Goal: Obtain resource: Download file/media

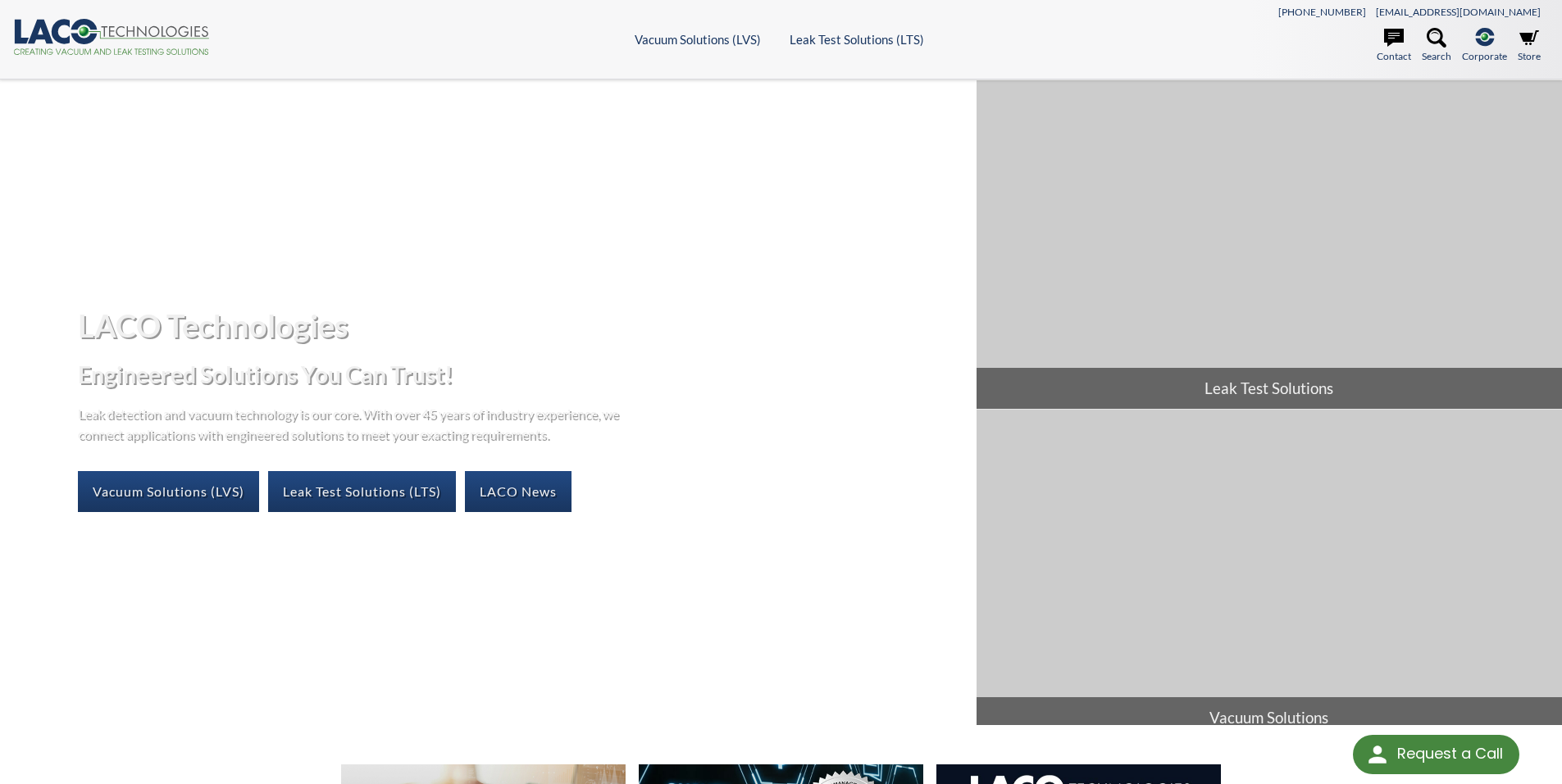
select select "Language Translate Widget"
click at [120, 492] on link "Vacuum Solutions (LVS)" at bounding box center [169, 492] width 181 height 41
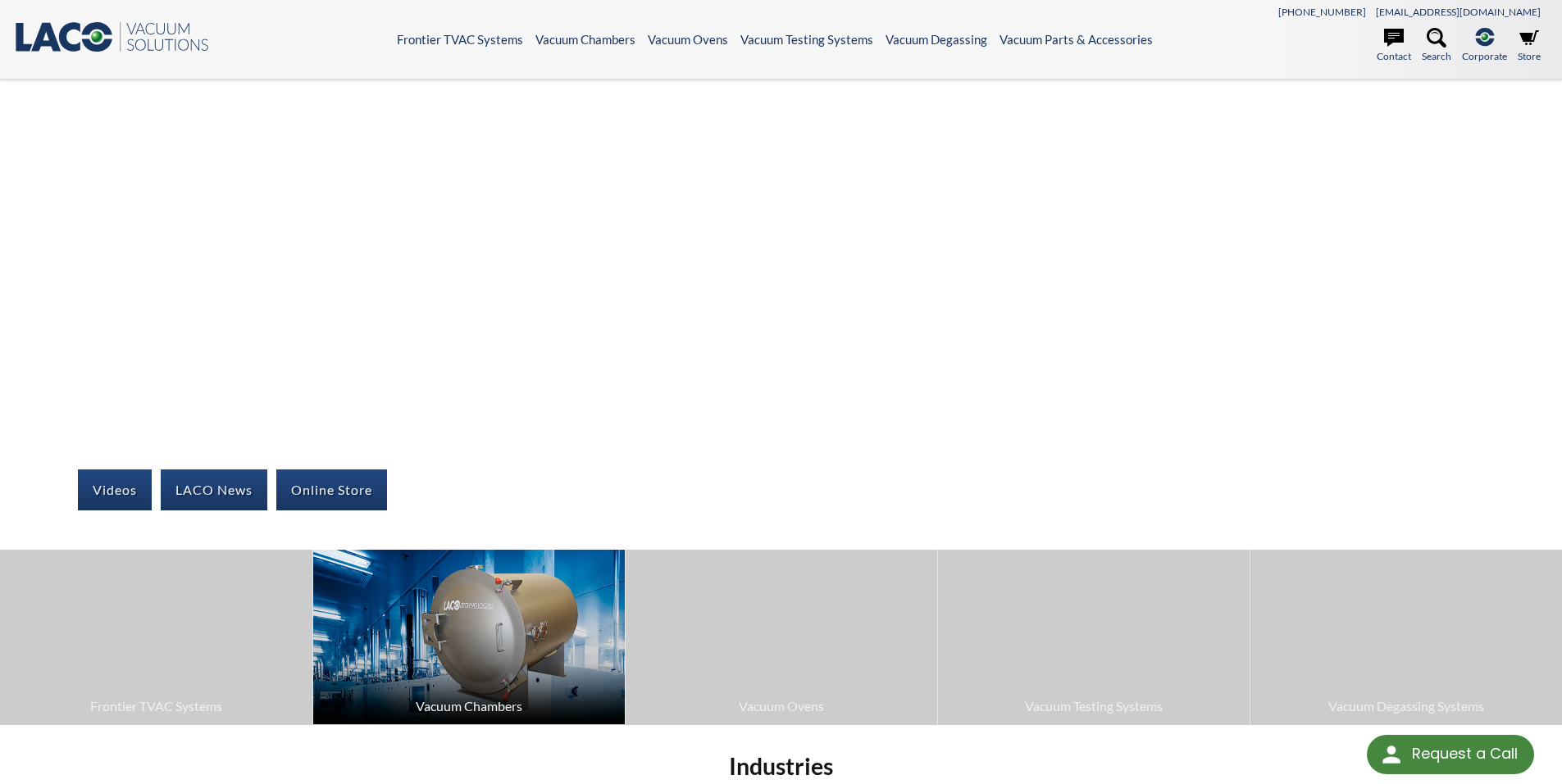
click at [463, 703] on span "Vacuum Chambers" at bounding box center [469, 706] width 295 height 21
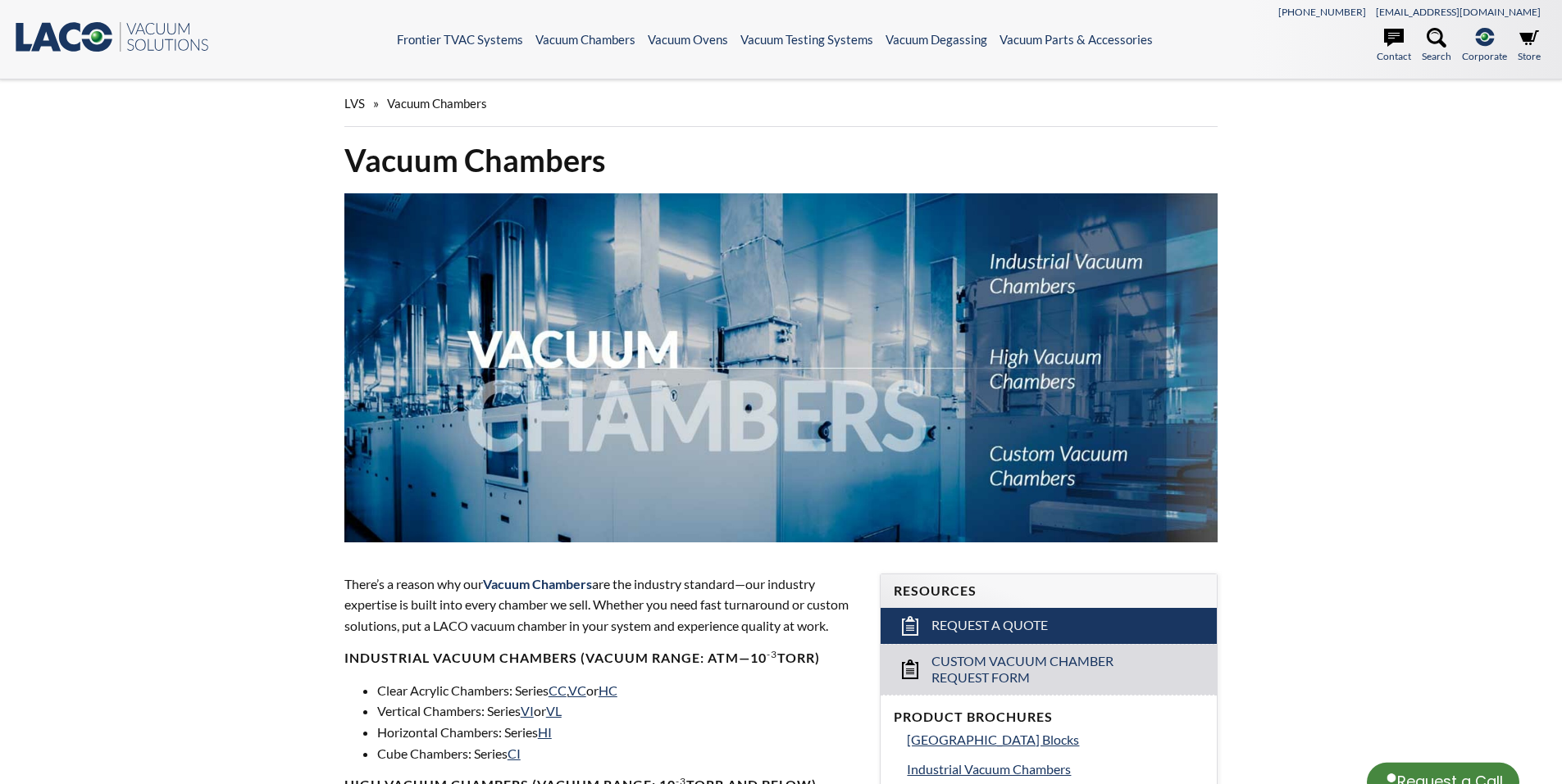
select select "Language Translate Widget"
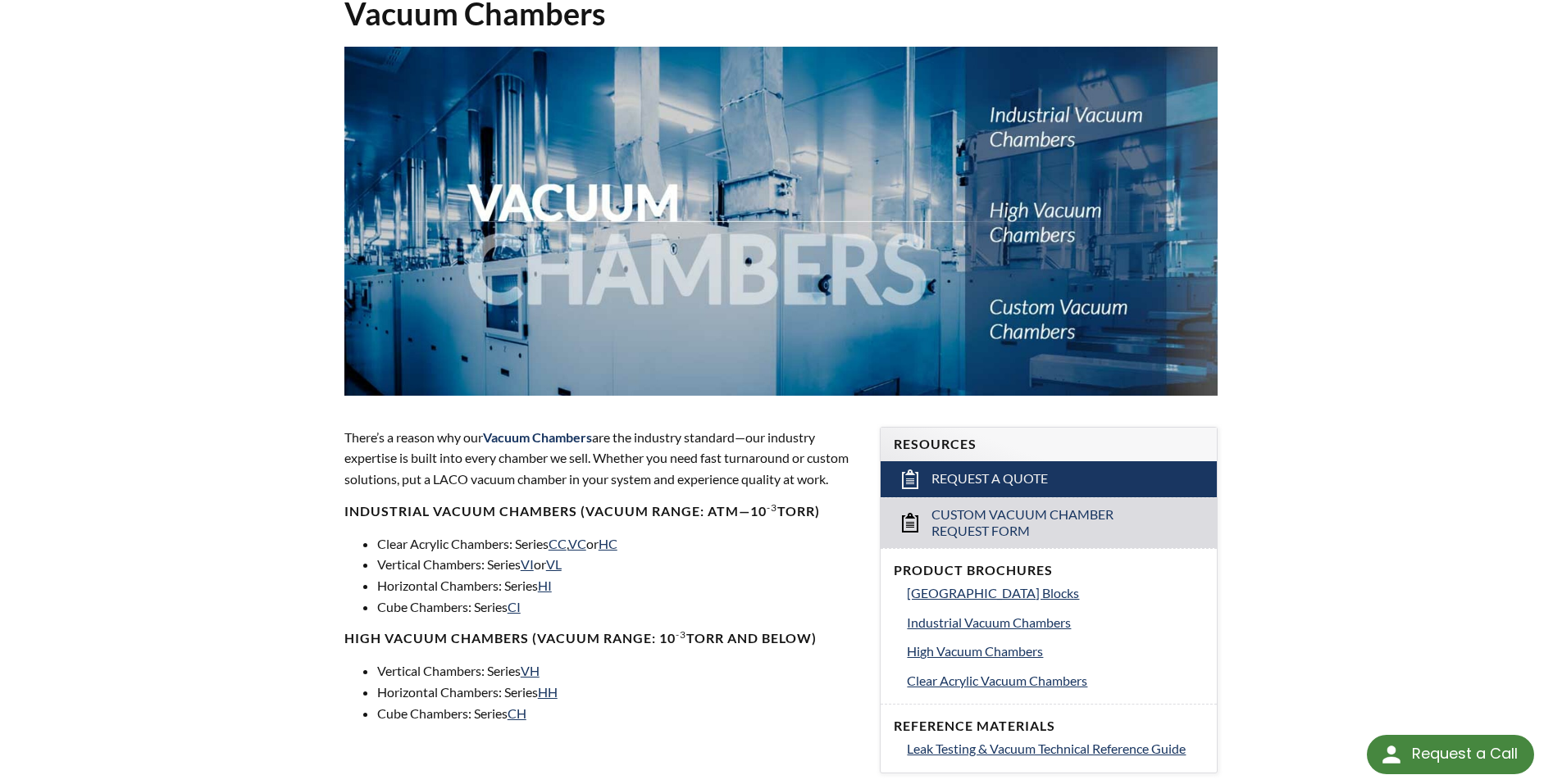
scroll to position [164, 0]
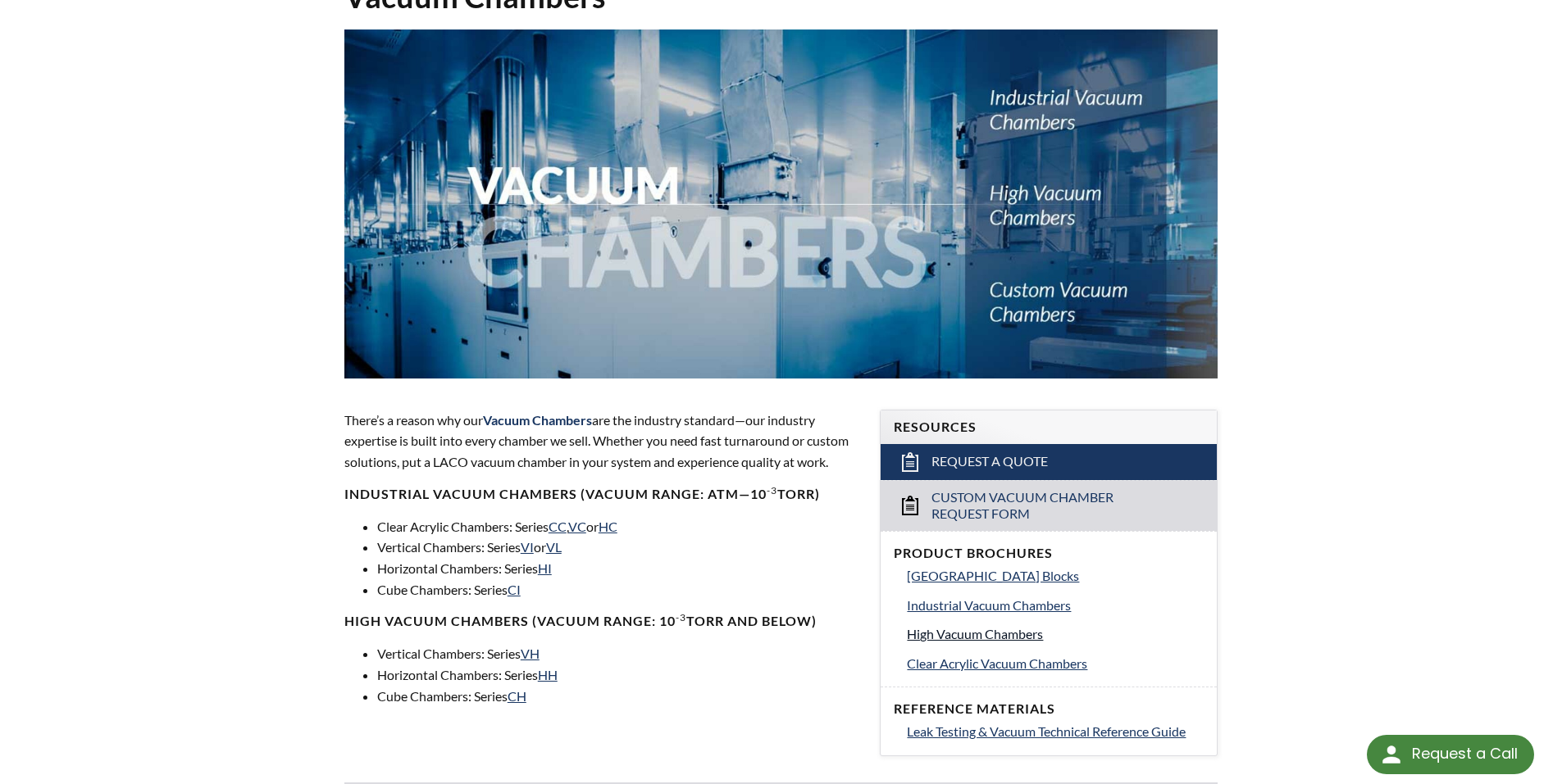
click at [918, 636] on span "High Vacuum Chambers" at bounding box center [974, 634] width 137 height 15
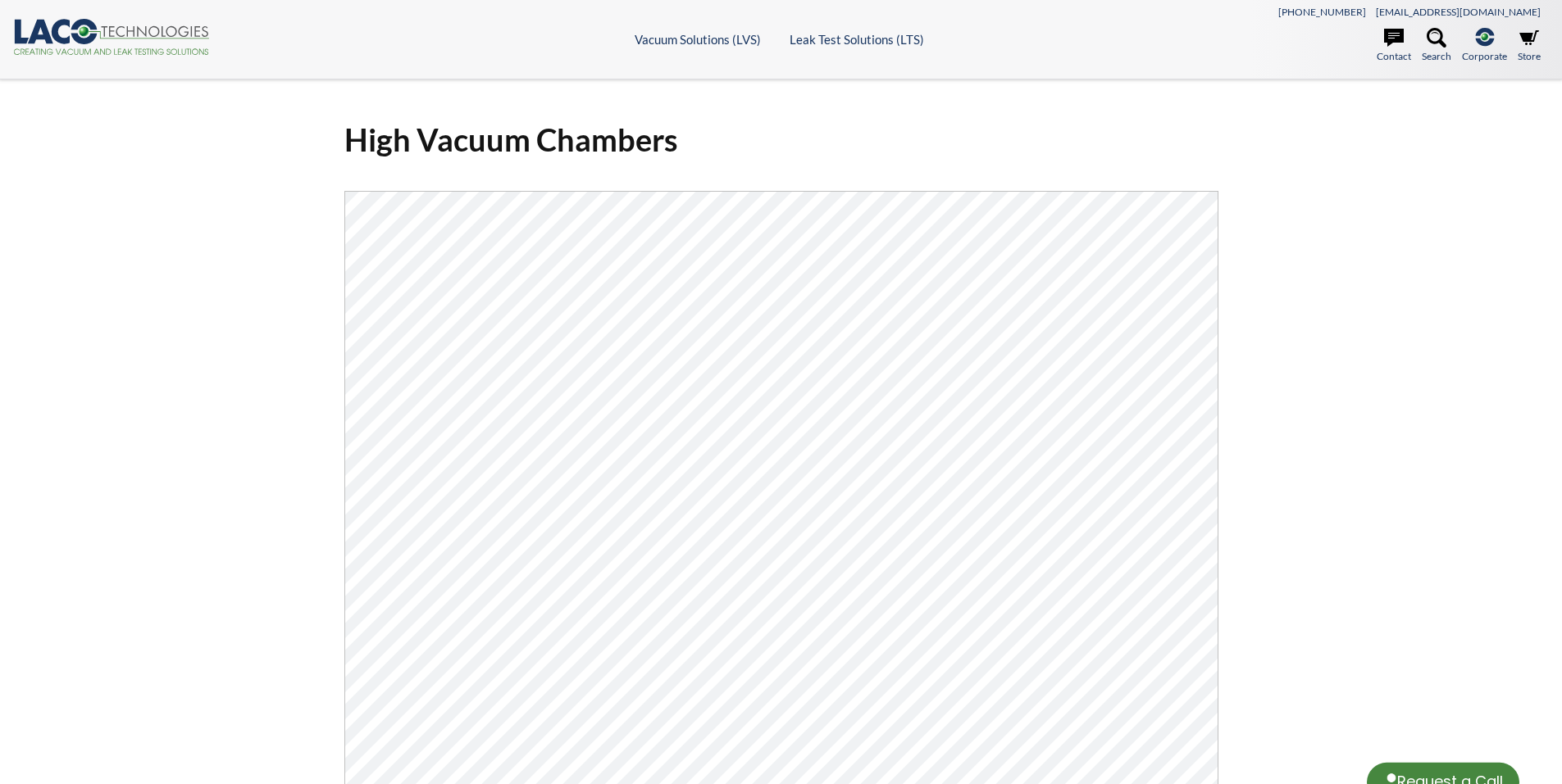
select select "Language Translate Widget"
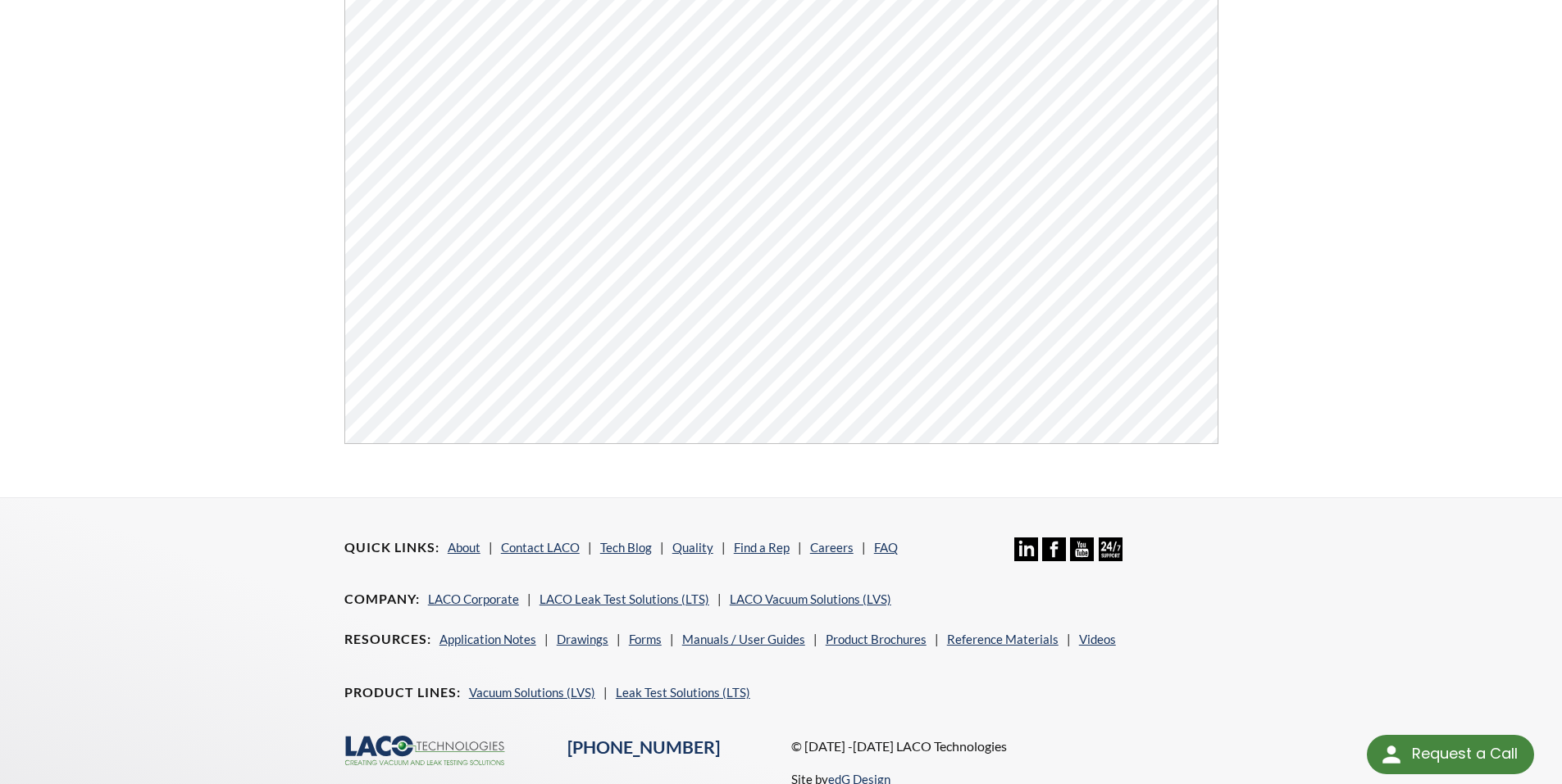
scroll to position [574, 0]
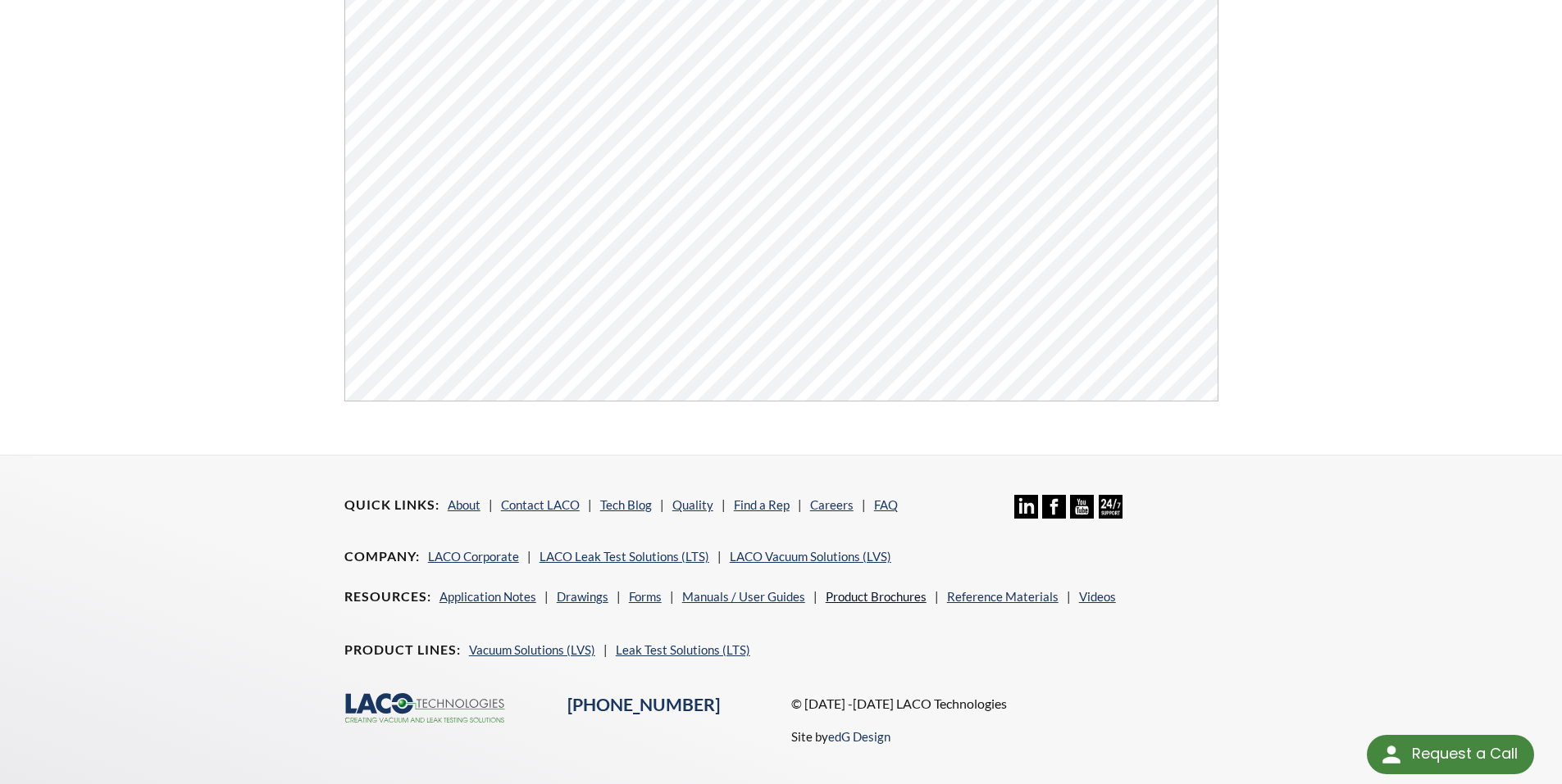
click at [843, 598] on link "Product Brochures" at bounding box center [876, 596] width 101 height 14
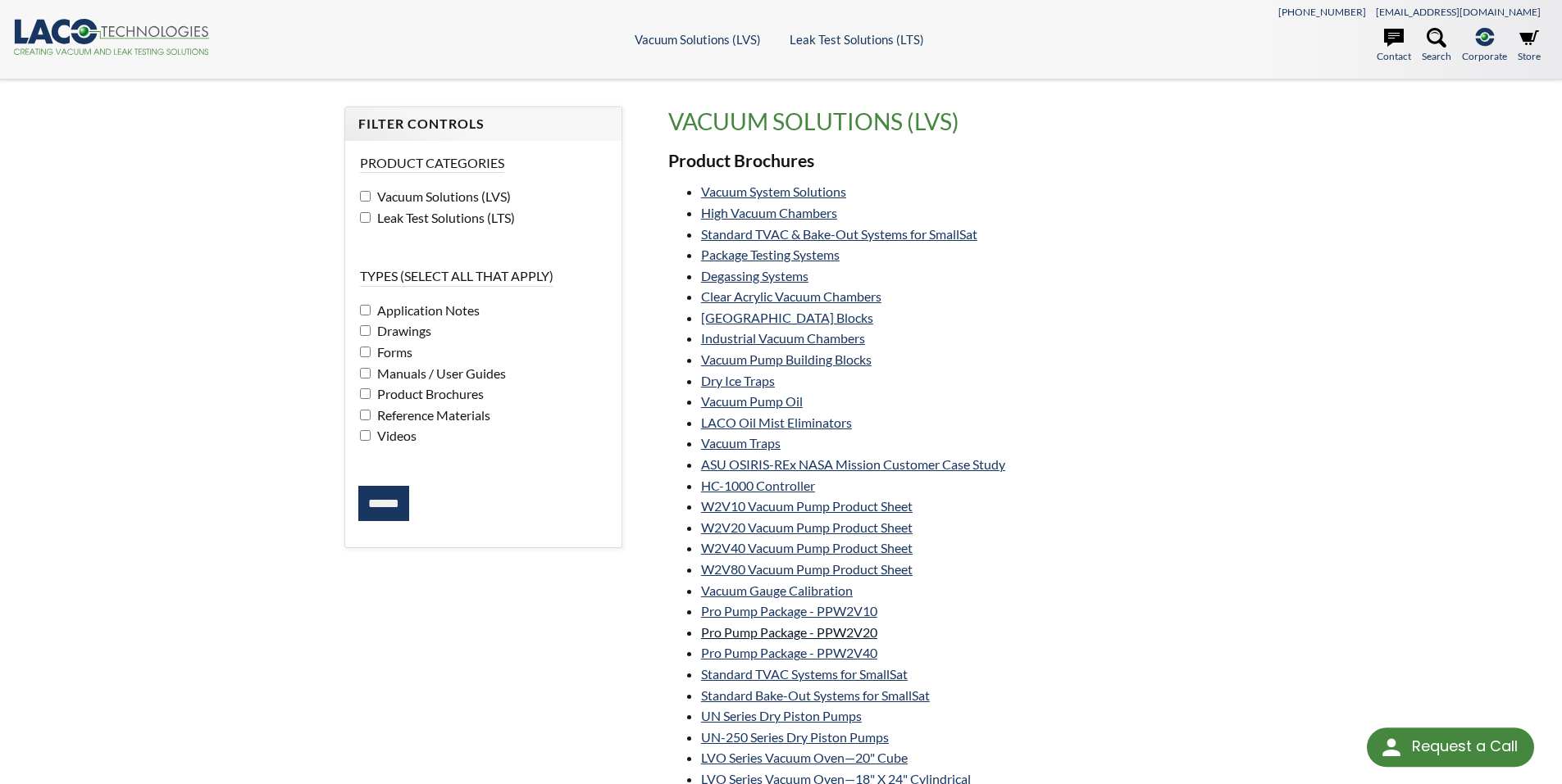
select select "Language Translate Widget"
click at [717, 215] on link "High Vacuum Chambers" at bounding box center [769, 213] width 137 height 15
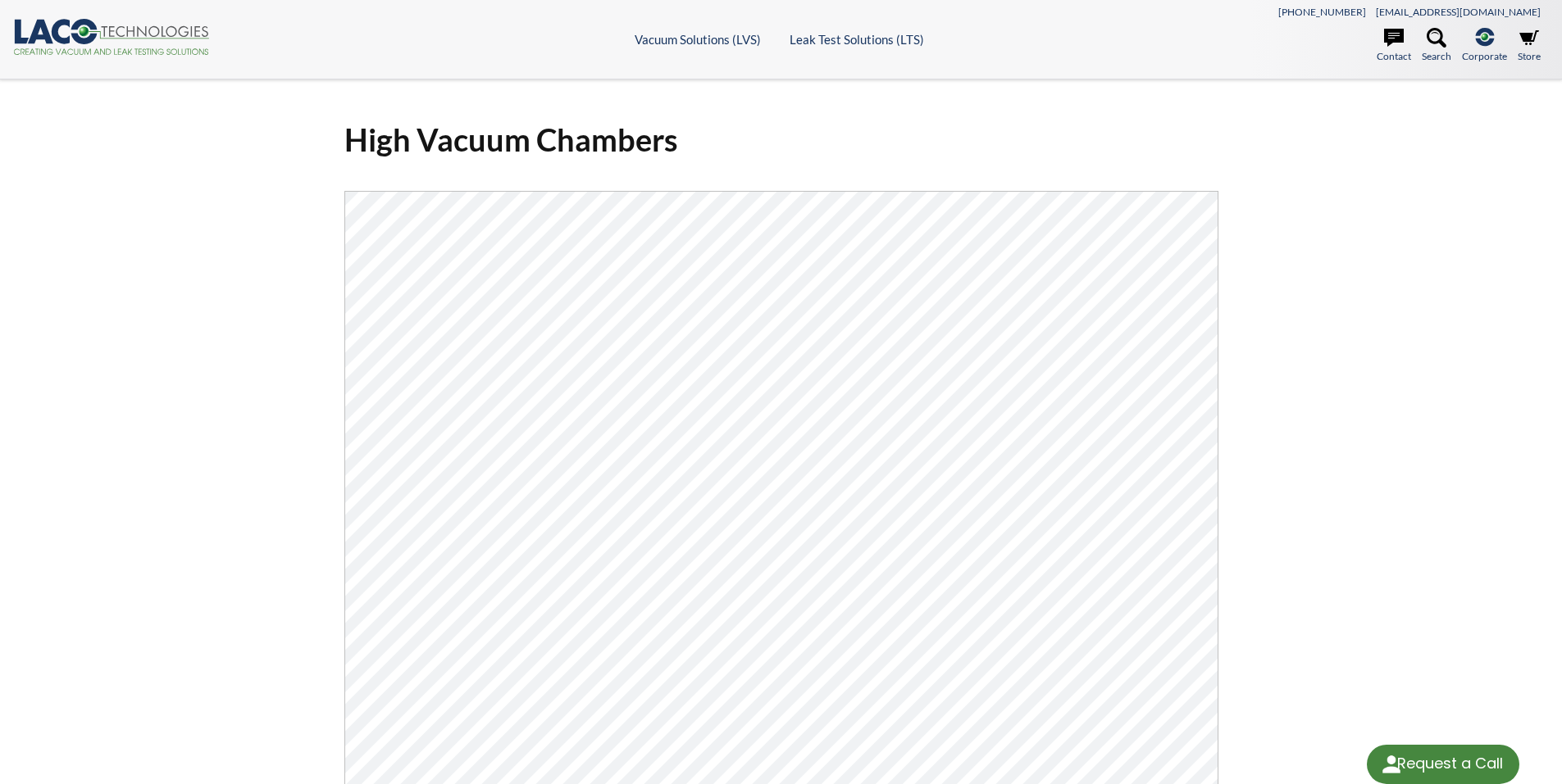
select select "Language Translate Widget"
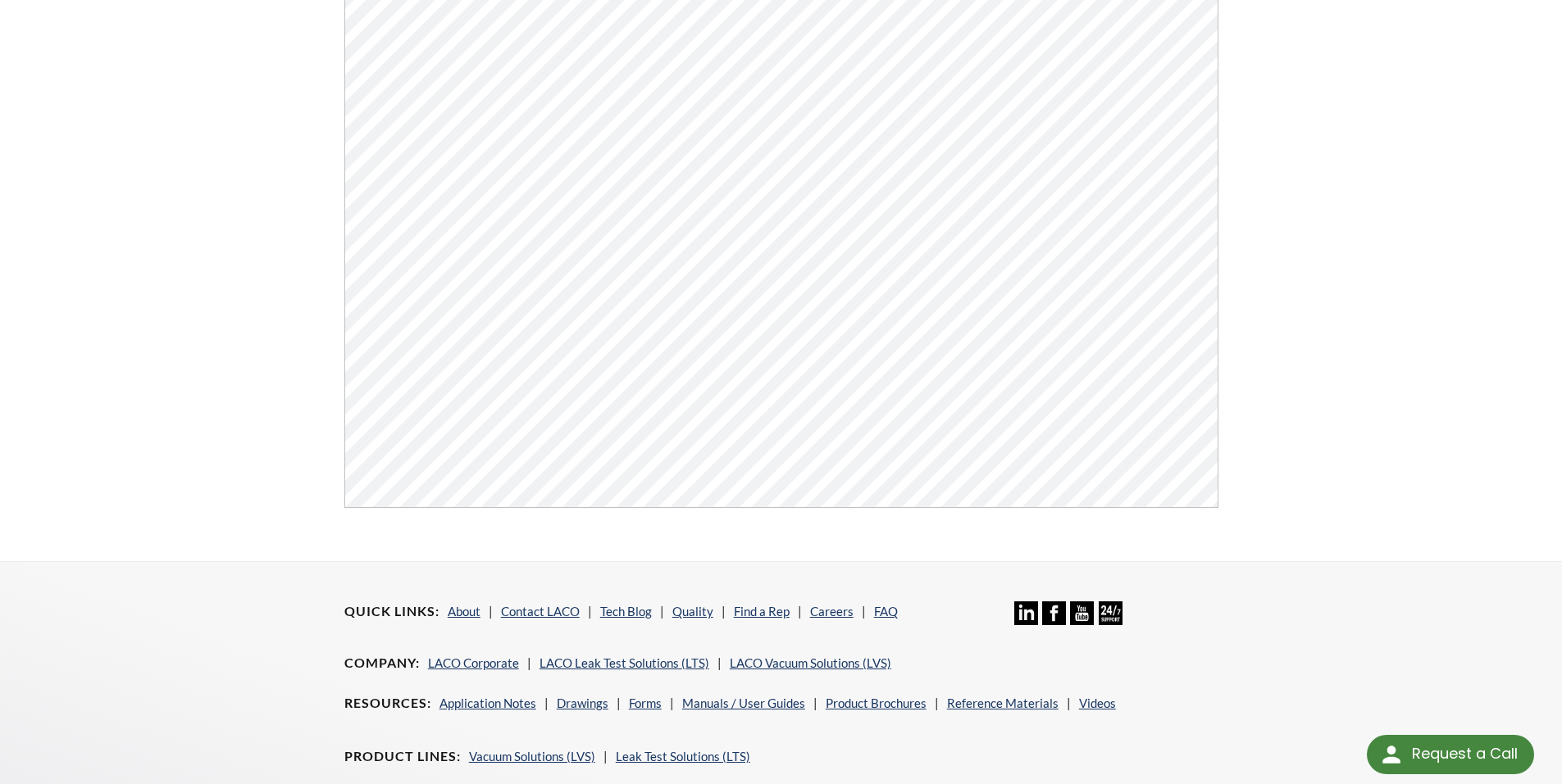
scroll to position [574, 0]
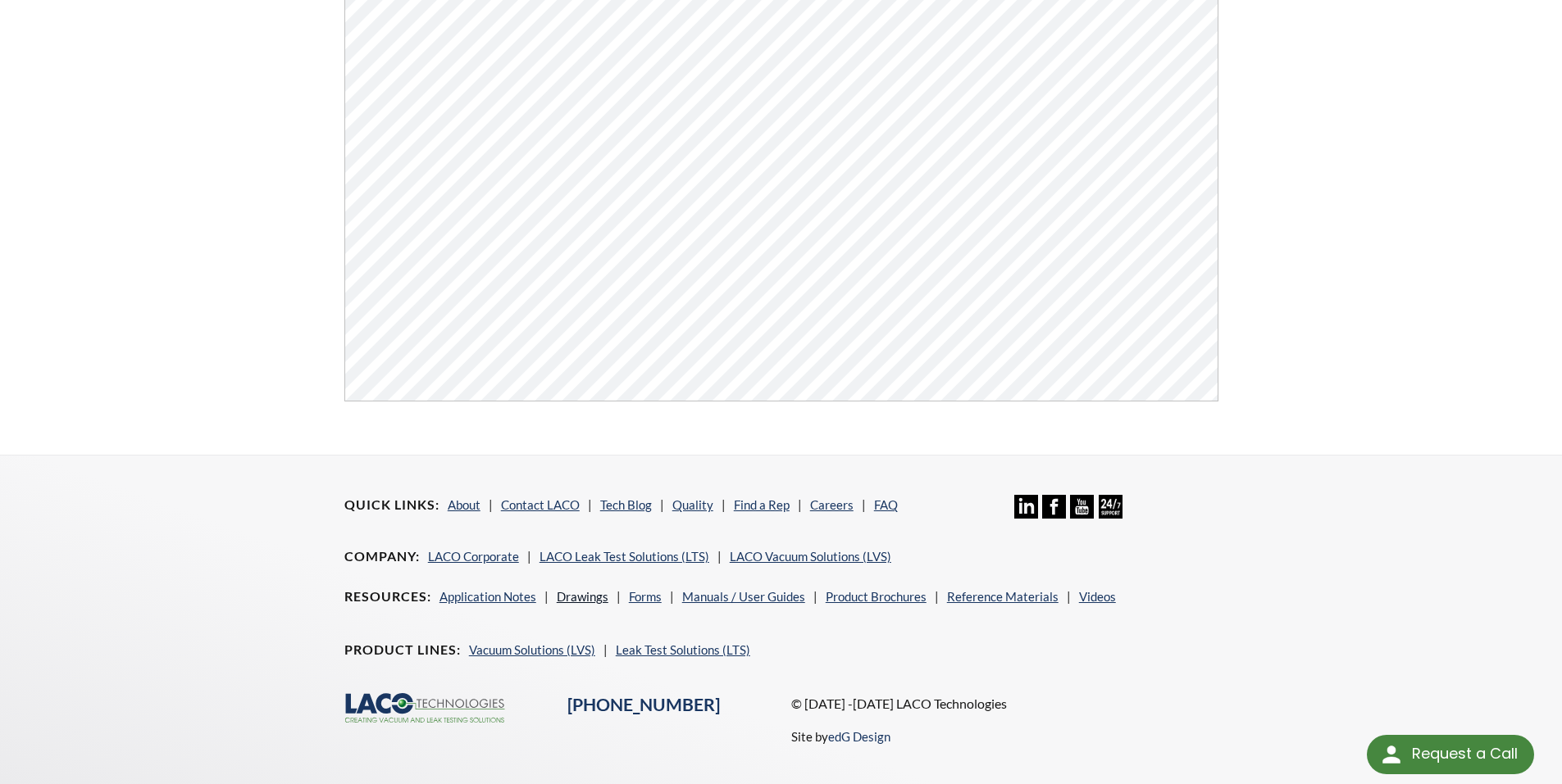
click at [583, 601] on link "Drawings" at bounding box center [583, 596] width 52 height 14
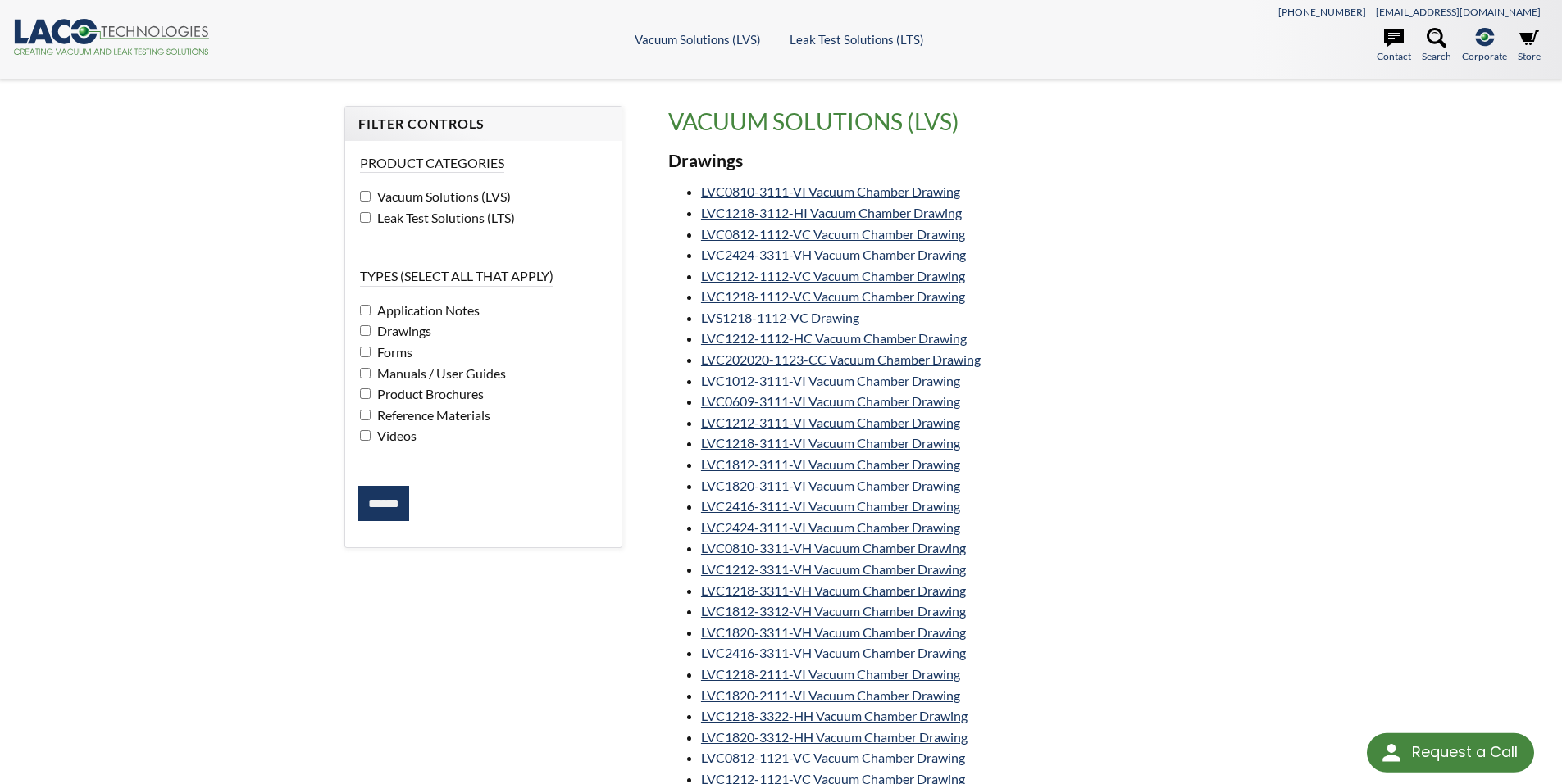
select select "Language Translate Widget"
click at [742, 255] on link "LVC2424-3311-VH Vacuum Chamber Drawing" at bounding box center [834, 254] width 265 height 15
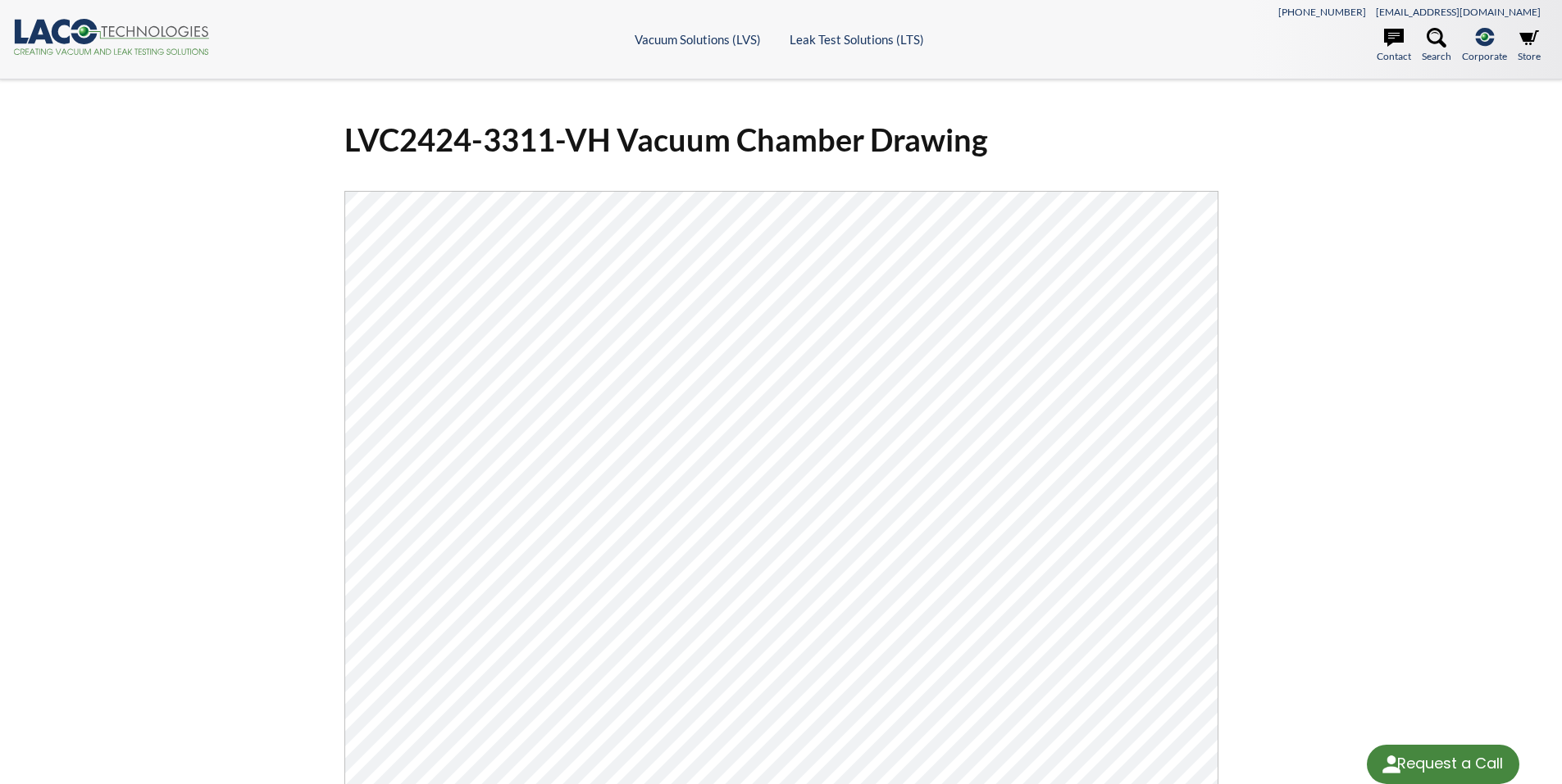
select select "Language Translate Widget"
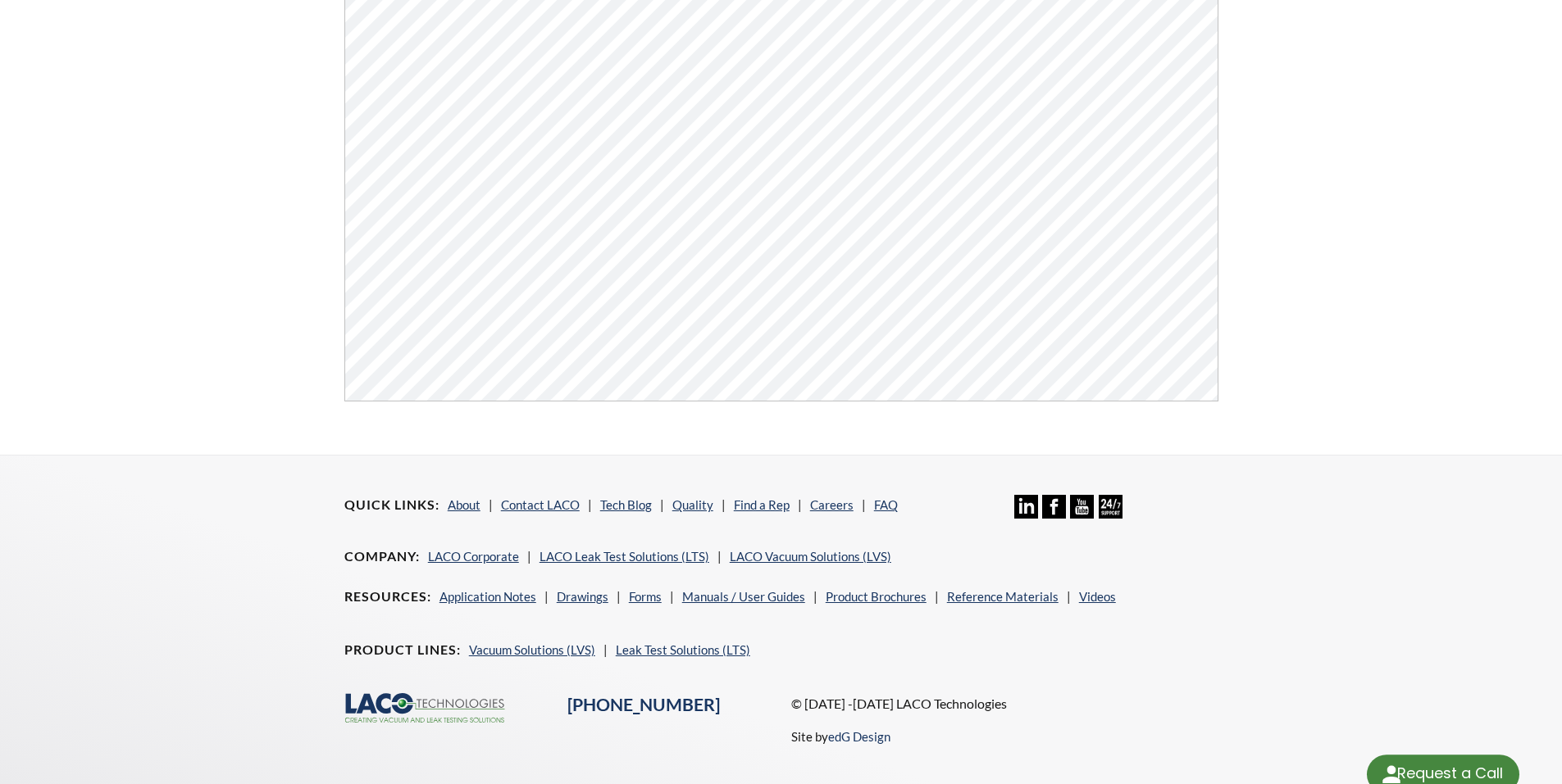
select select "Language Translate Widget"
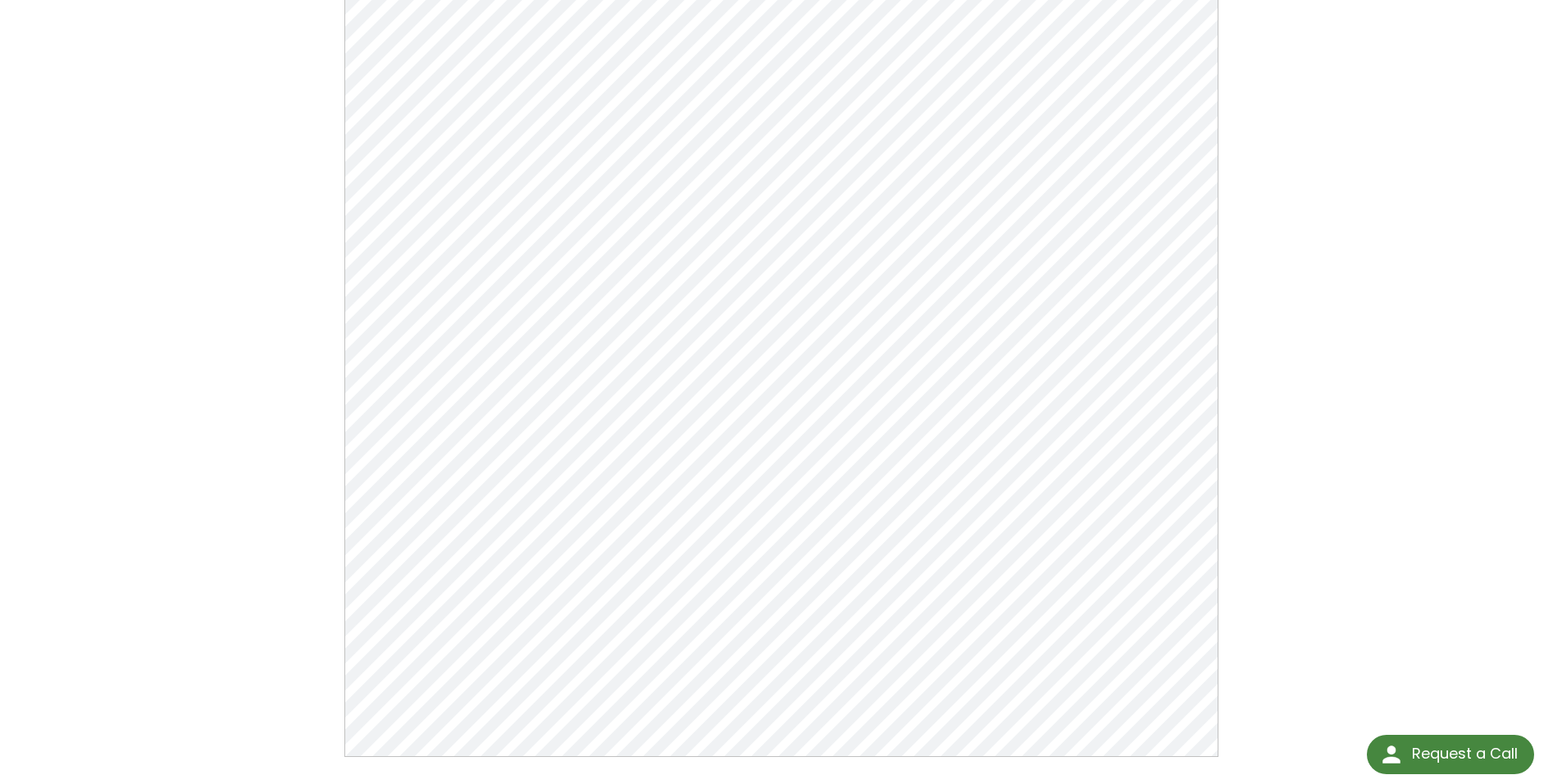
scroll to position [246, 0]
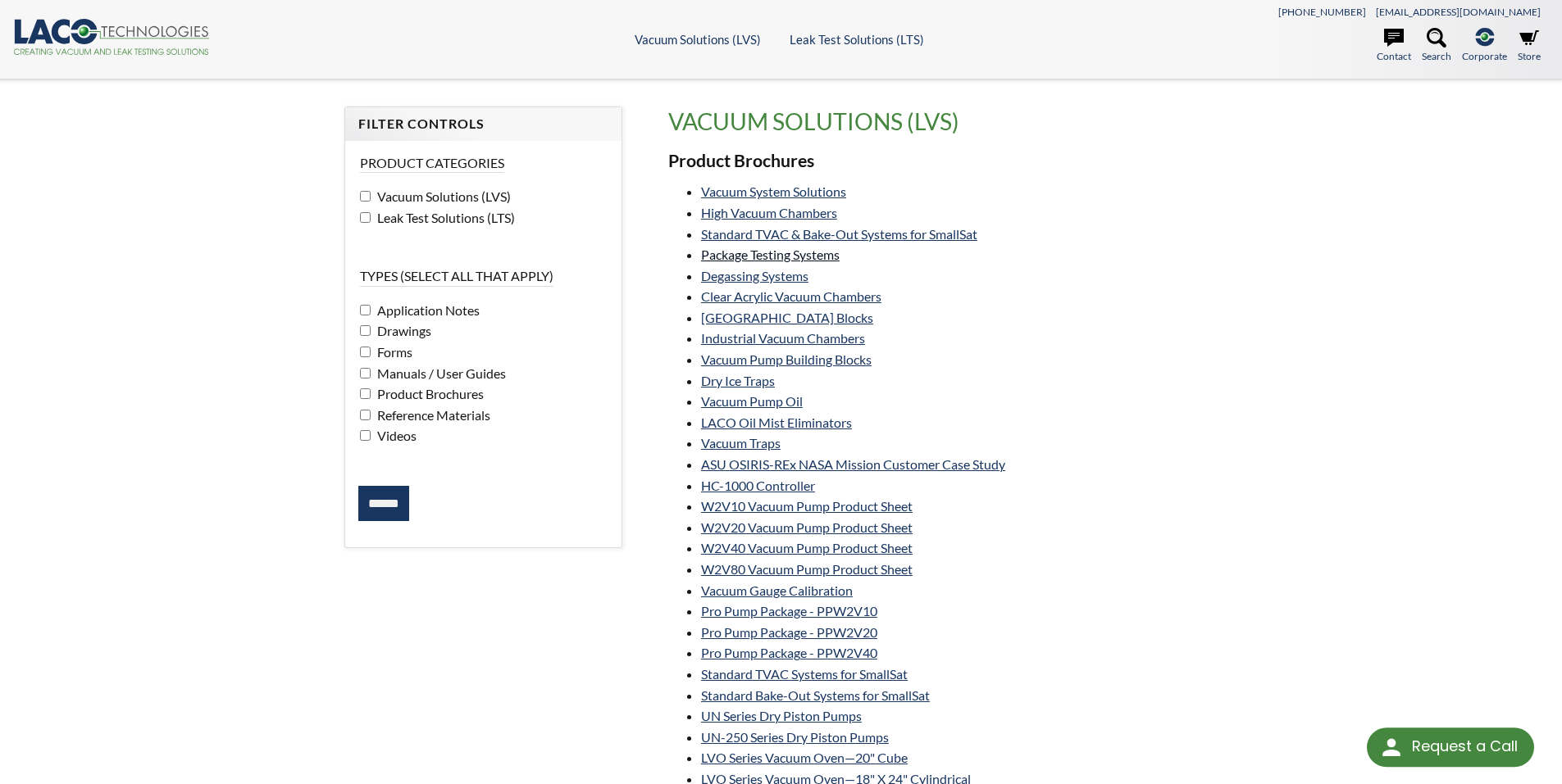
select select "Language Translate Widget"
click at [770, 213] on link "High Vacuum Chambers" at bounding box center [769, 213] width 137 height 15
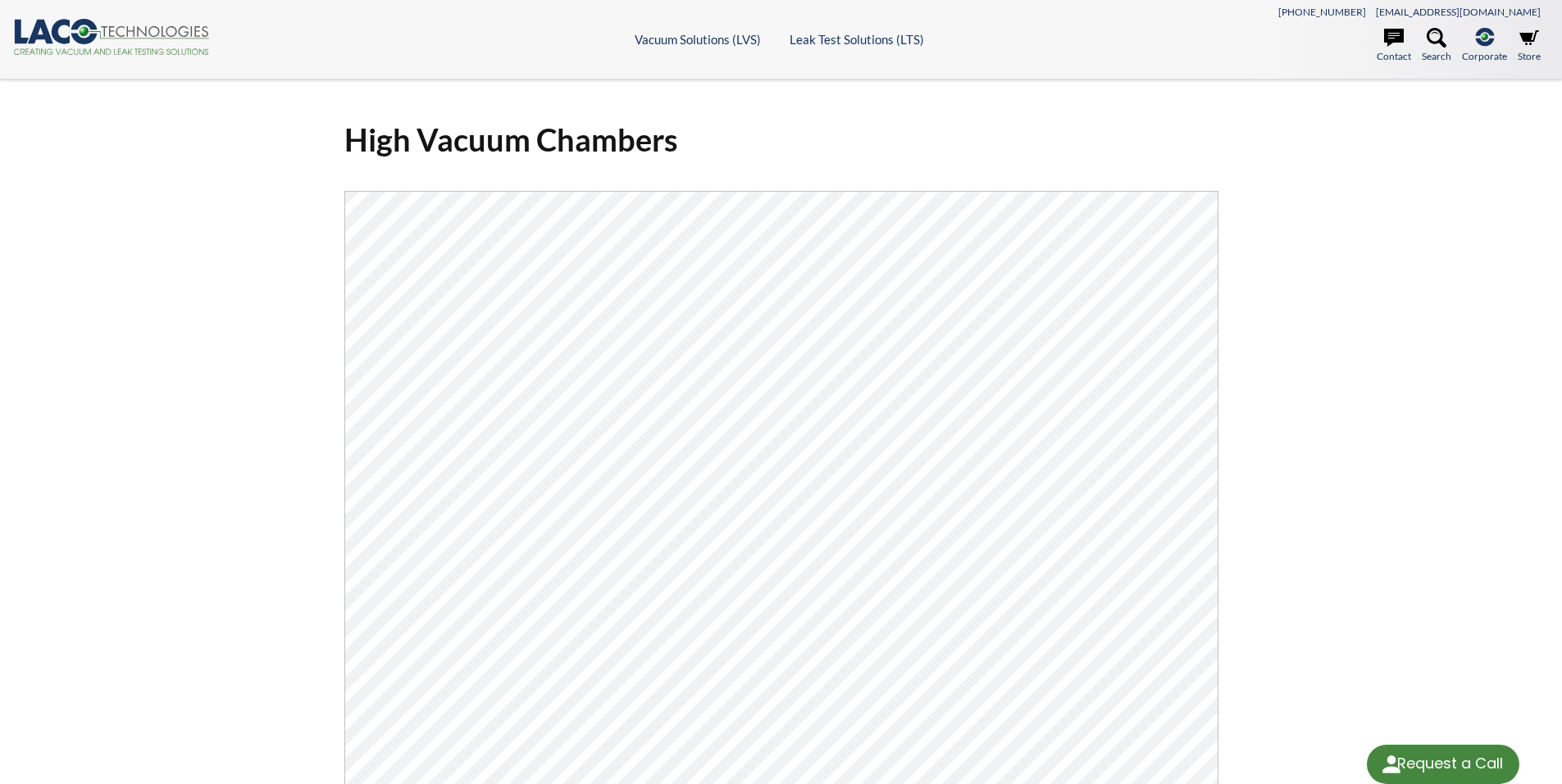
select select "Language Translate Widget"
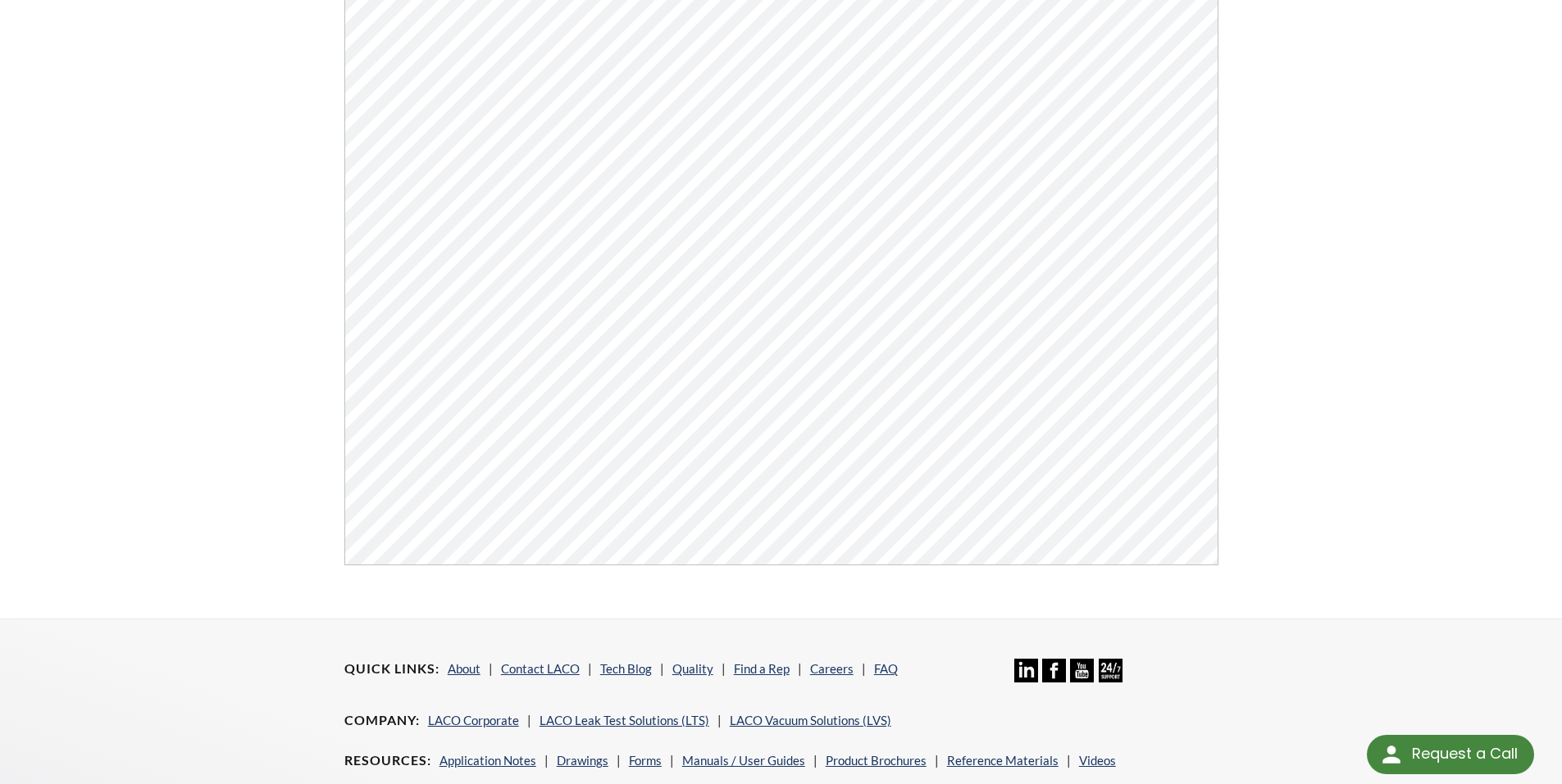
scroll to position [624, 0]
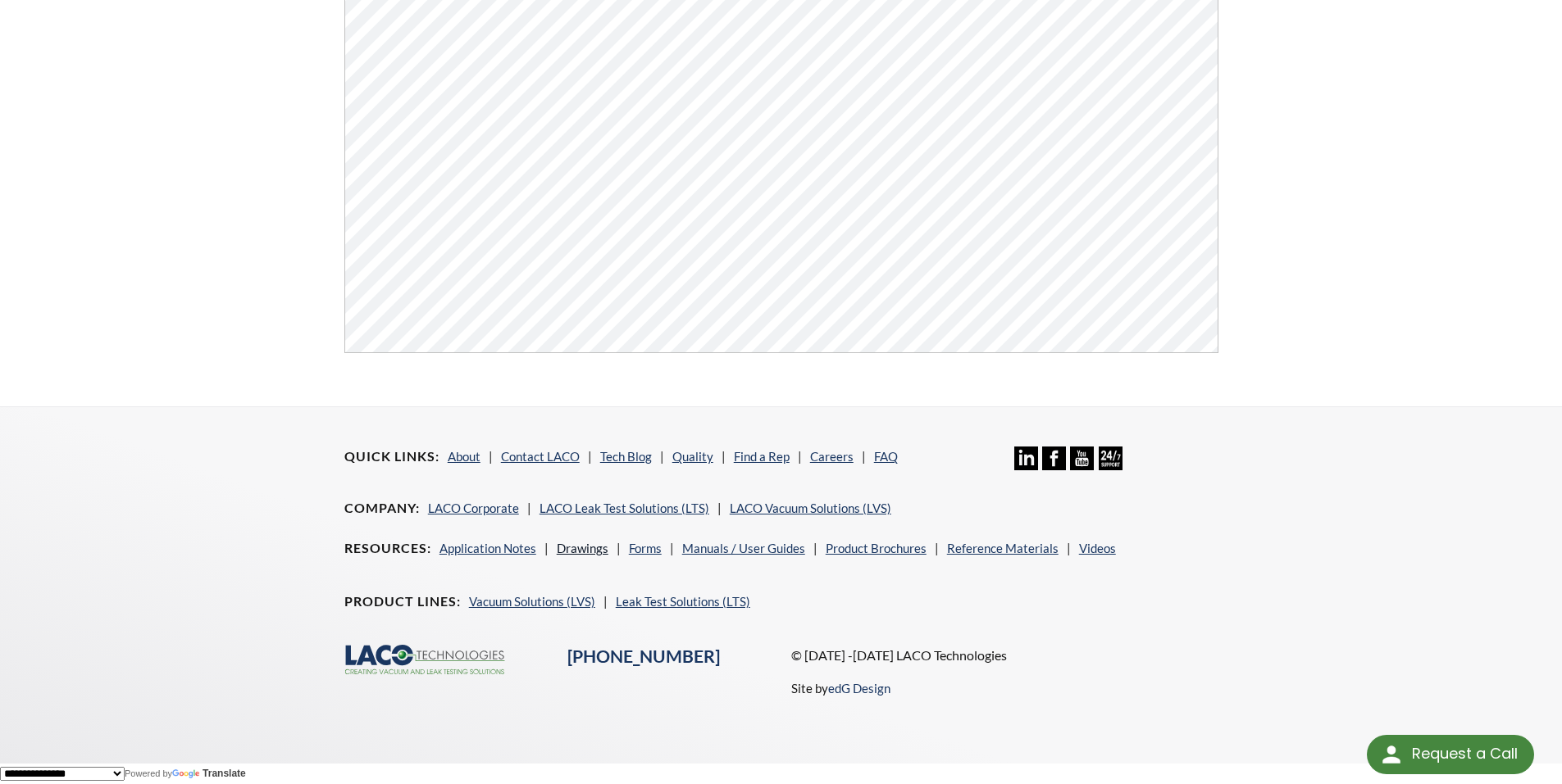
click at [580, 550] on link "Drawings" at bounding box center [583, 548] width 52 height 14
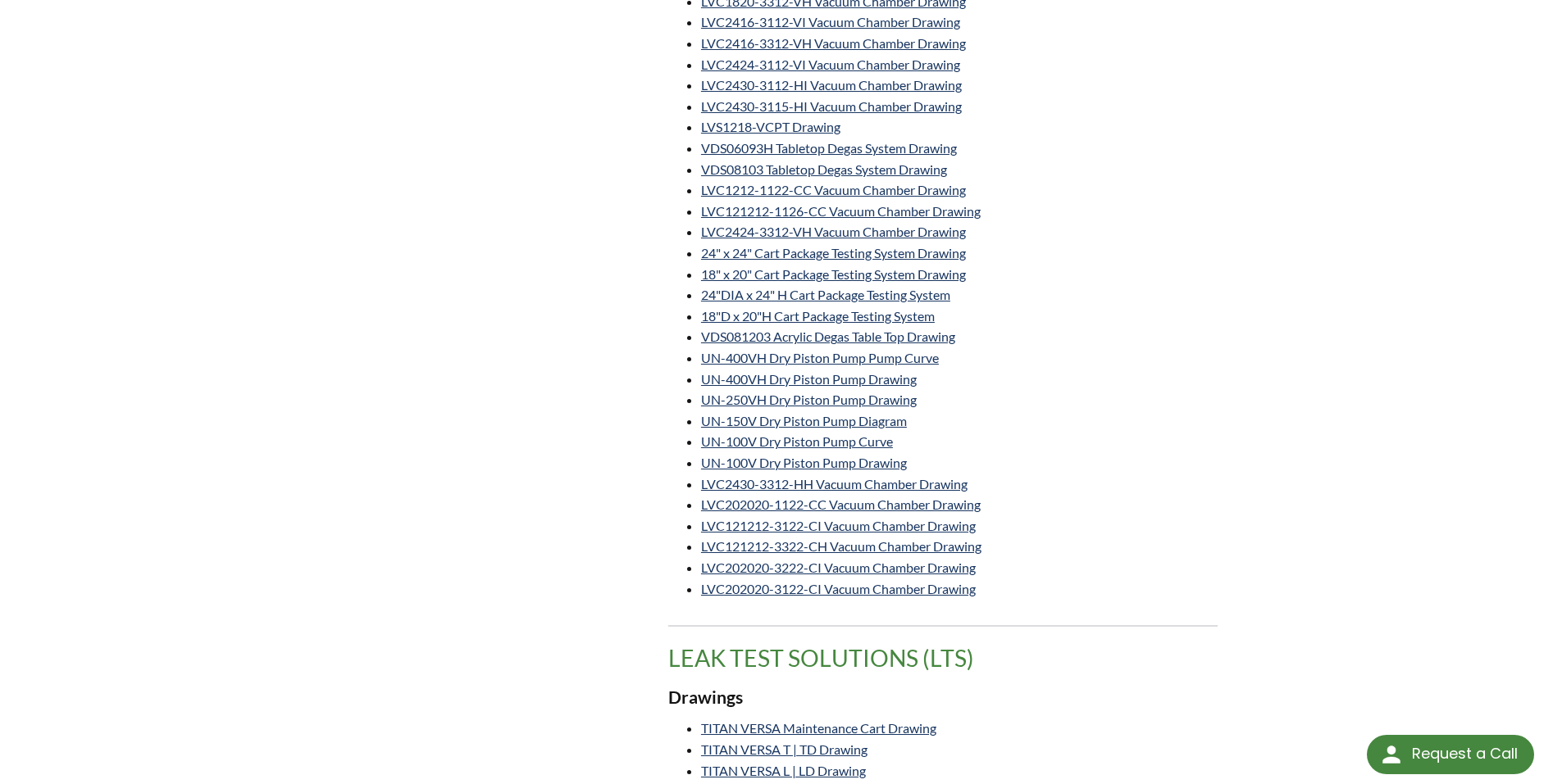
scroll to position [1229, 0]
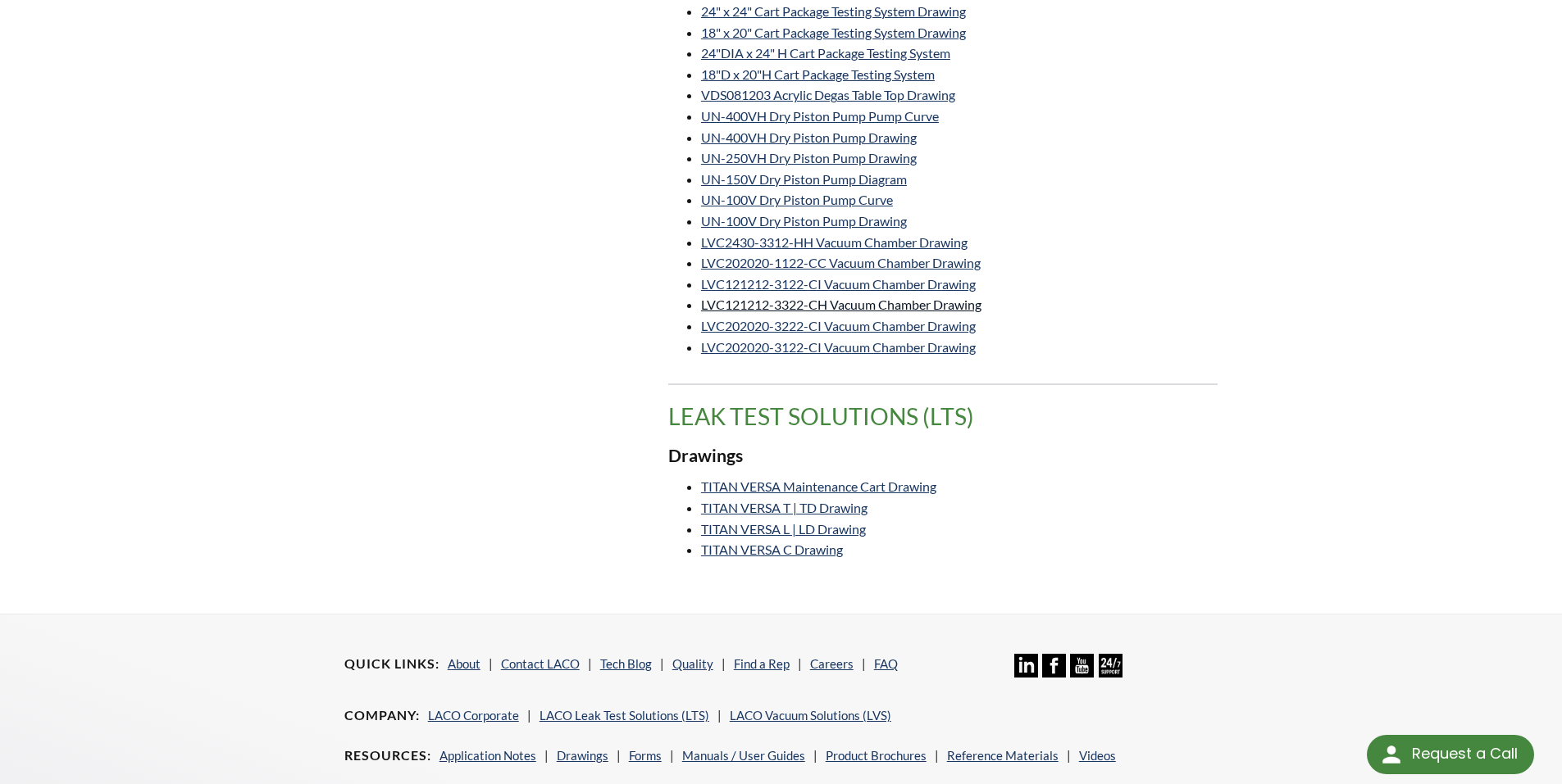
click at [706, 302] on link "LVC121212-3322-CH Vacuum Chamber Drawing" at bounding box center [841, 304] width 281 height 15
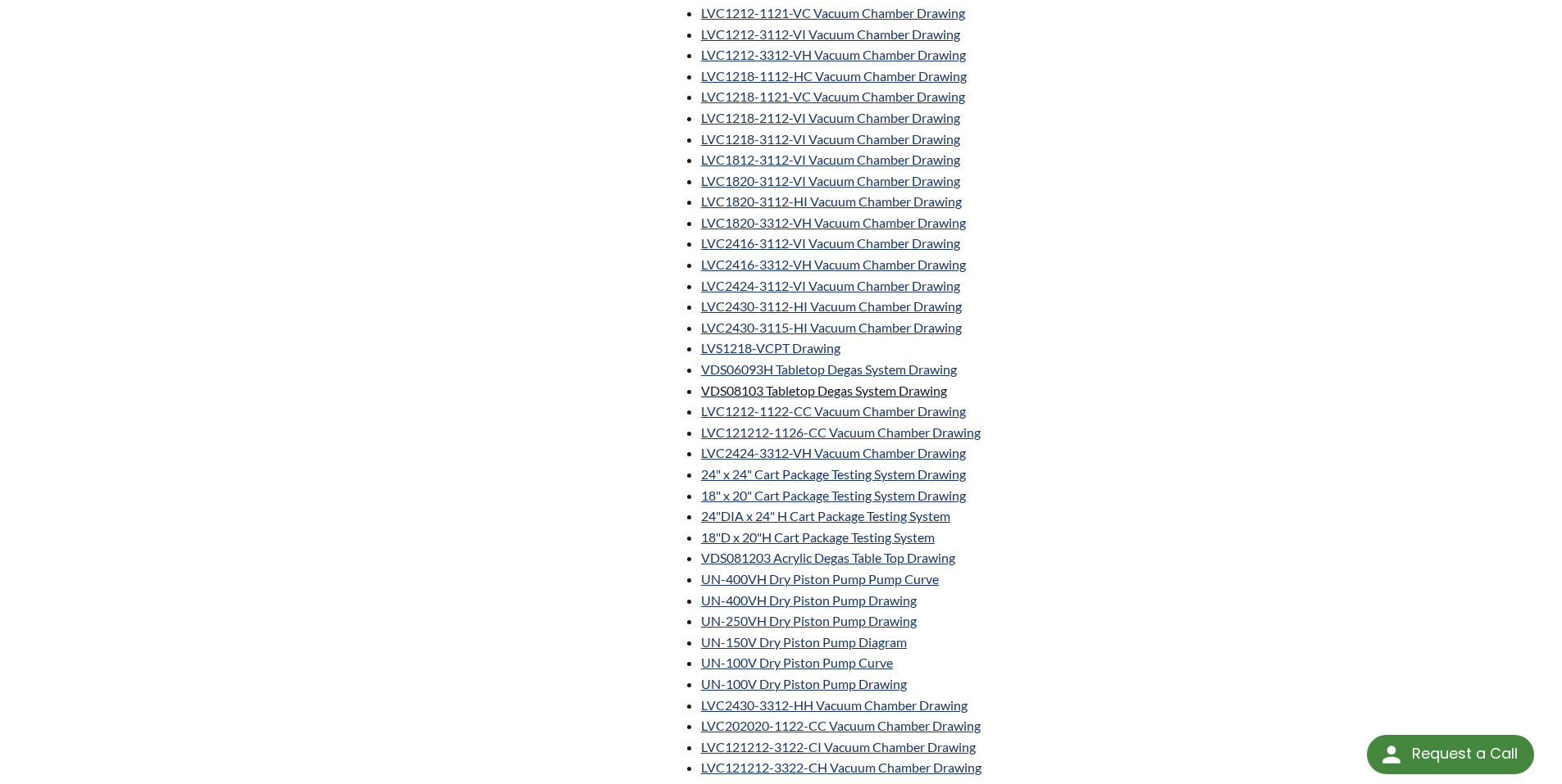
scroll to position [737, 0]
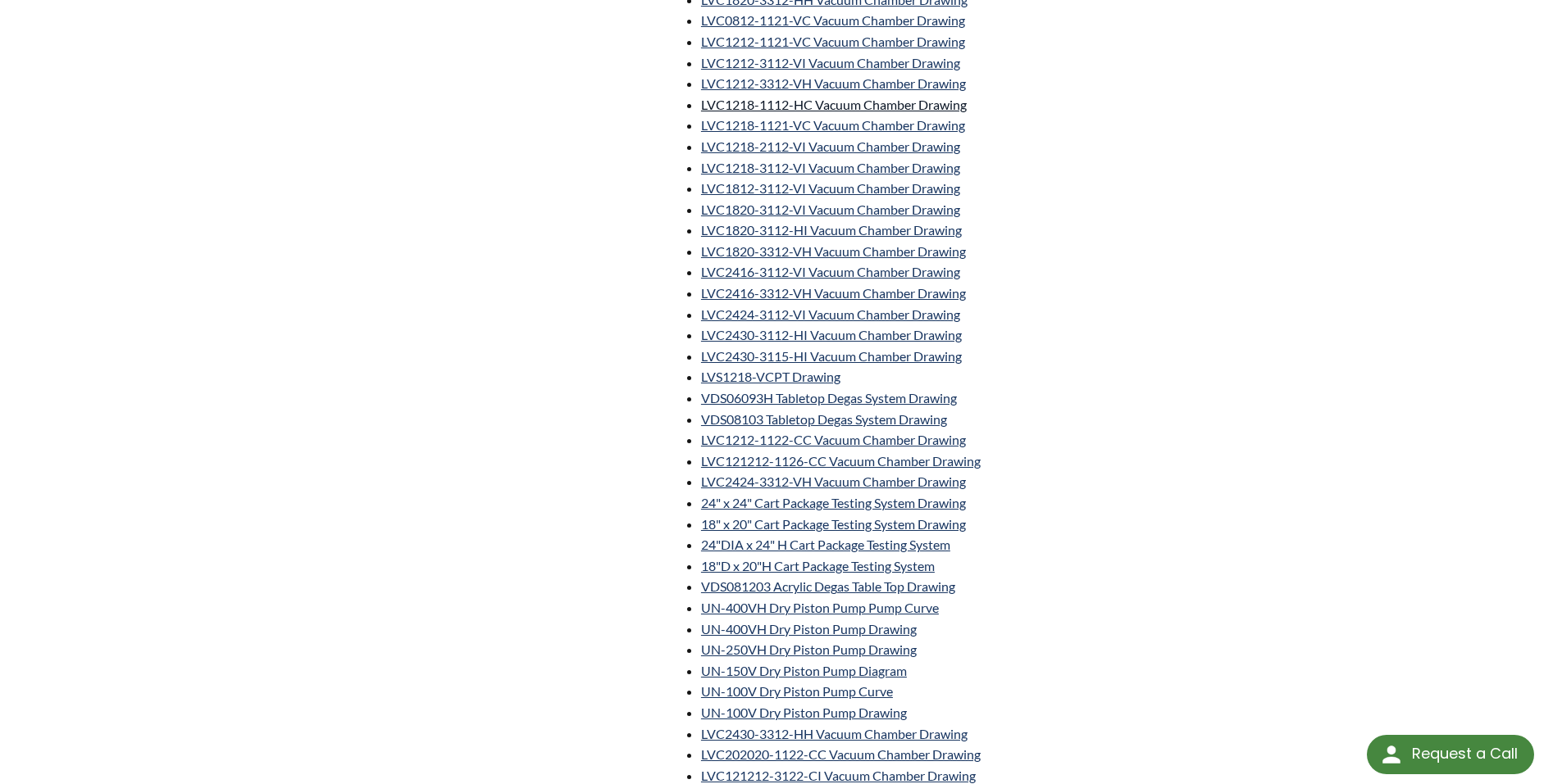
click at [779, 102] on link "LVC1218-1112-HC Vacuum Chamber Drawing" at bounding box center [834, 104] width 265 height 15
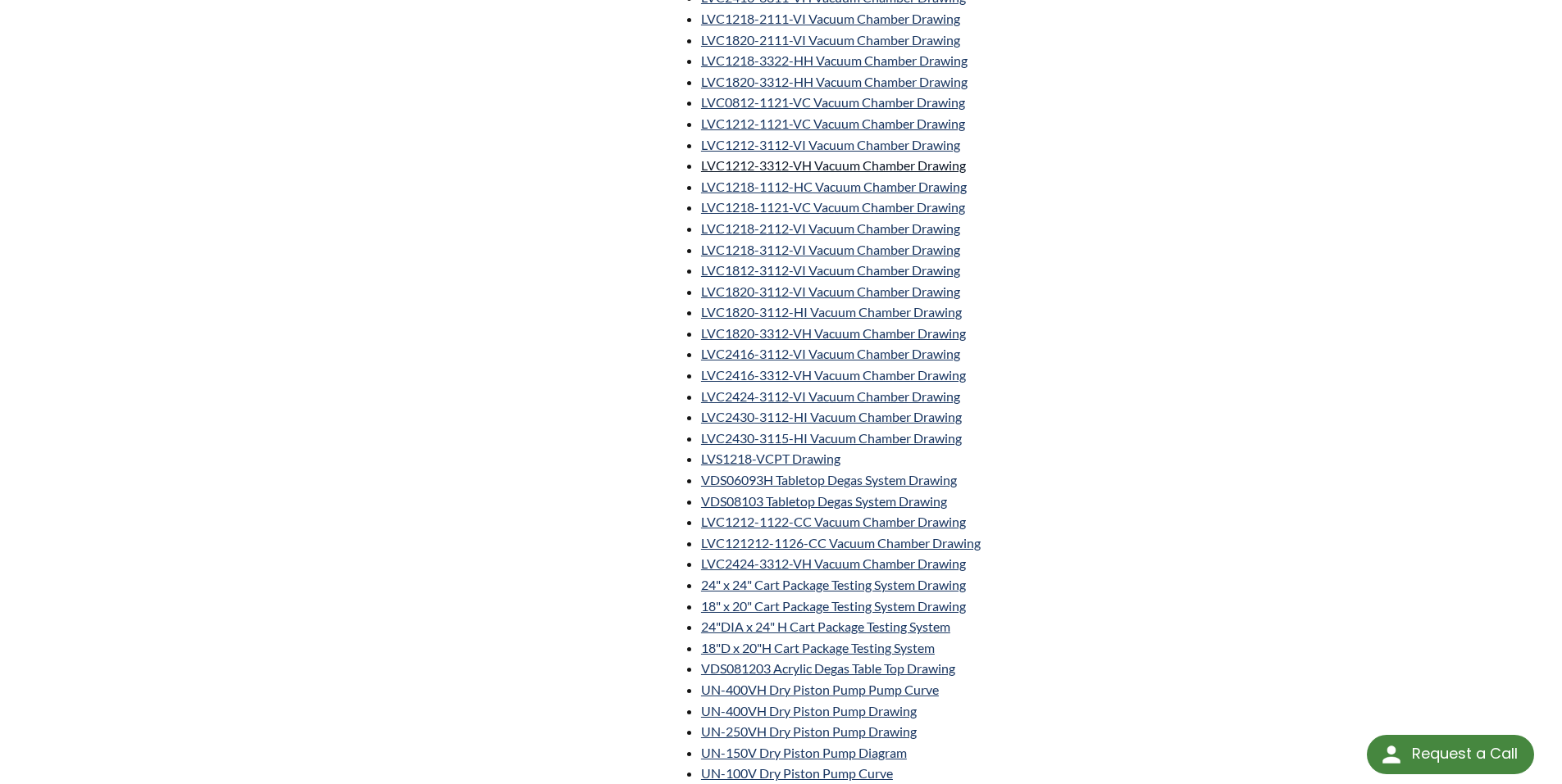
scroll to position [574, 0]
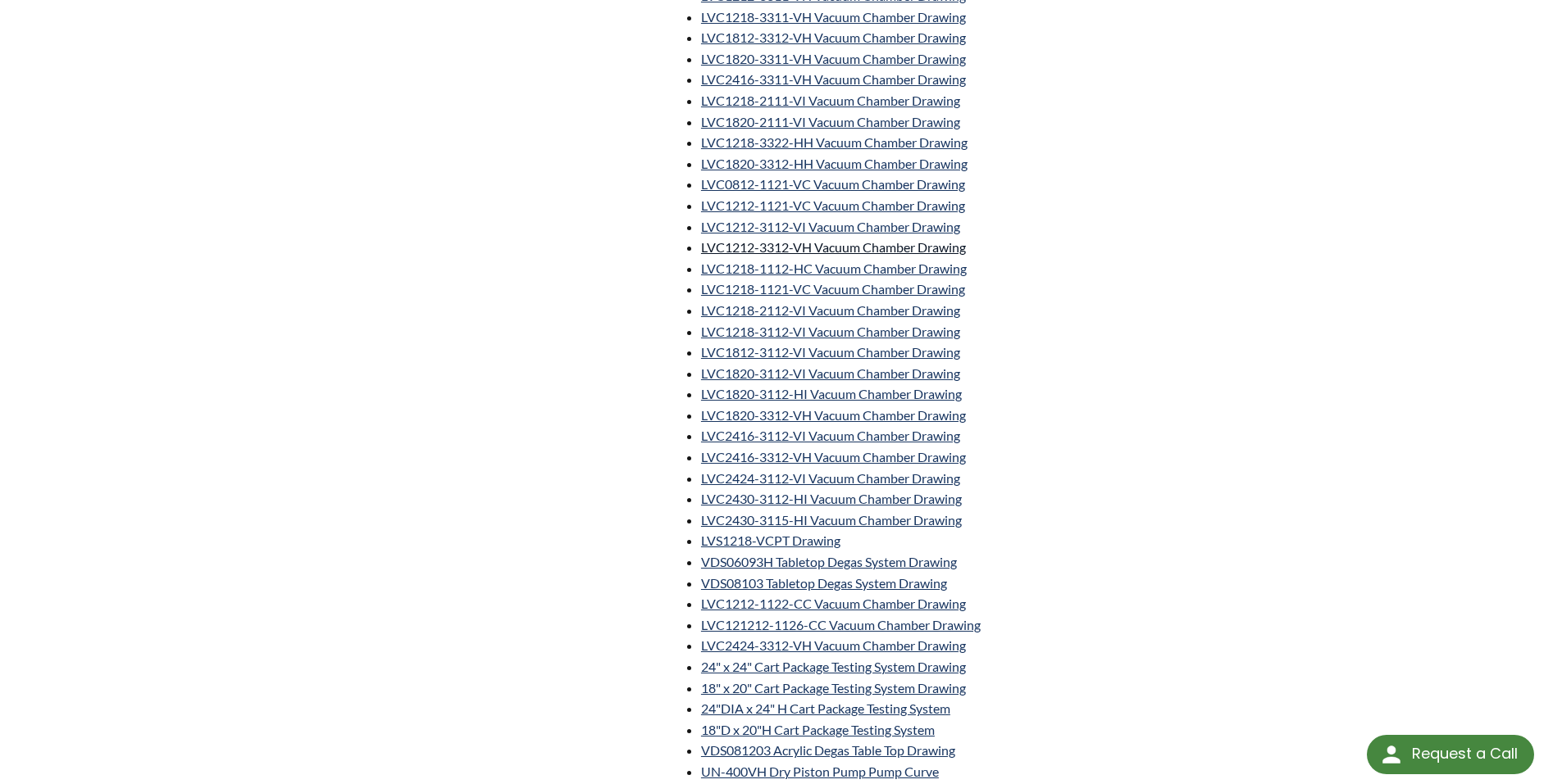
click at [725, 247] on link "LVC1212-3312-VH Vacuum Chamber Drawing" at bounding box center [834, 247] width 265 height 15
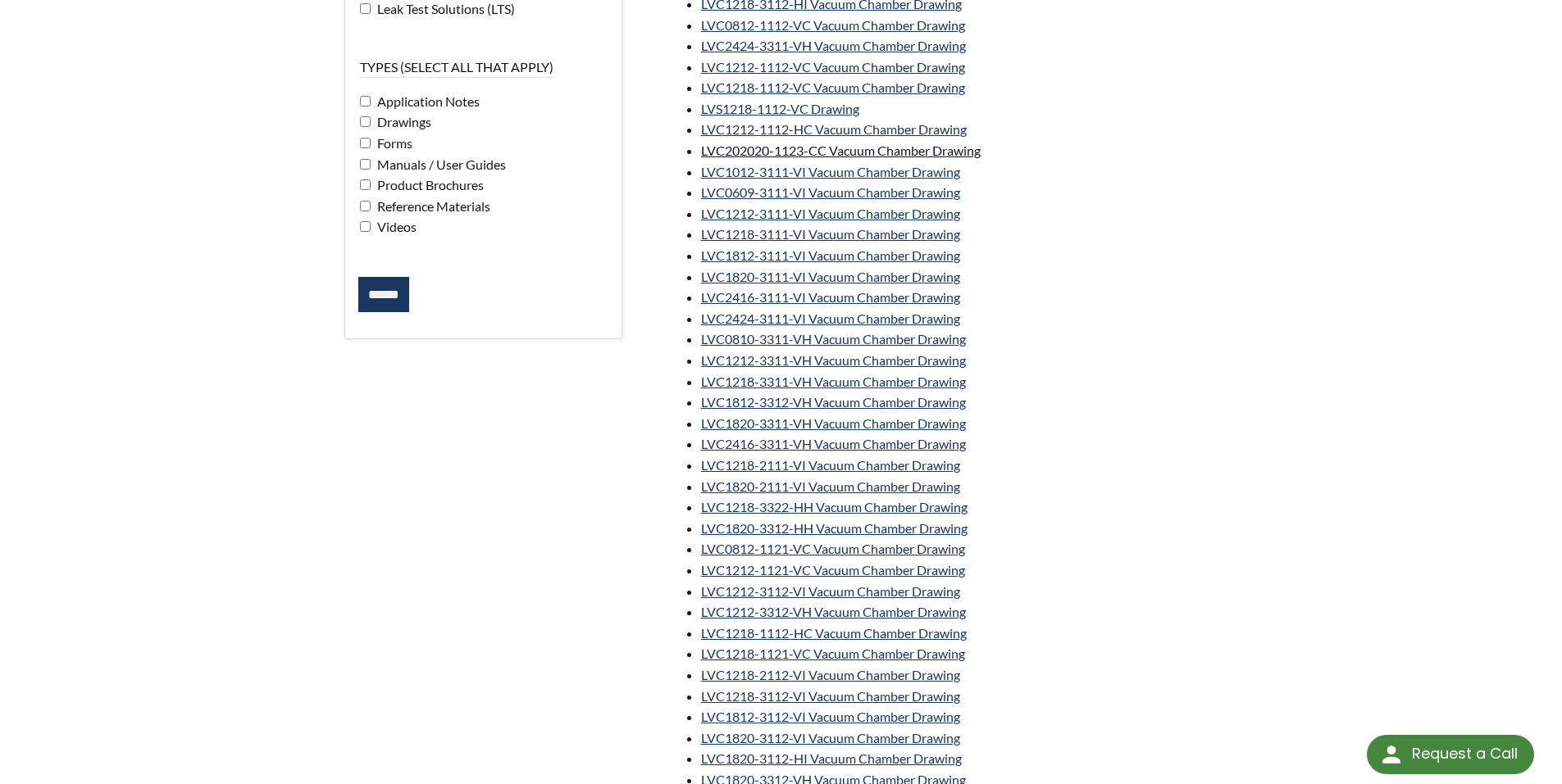
scroll to position [164, 0]
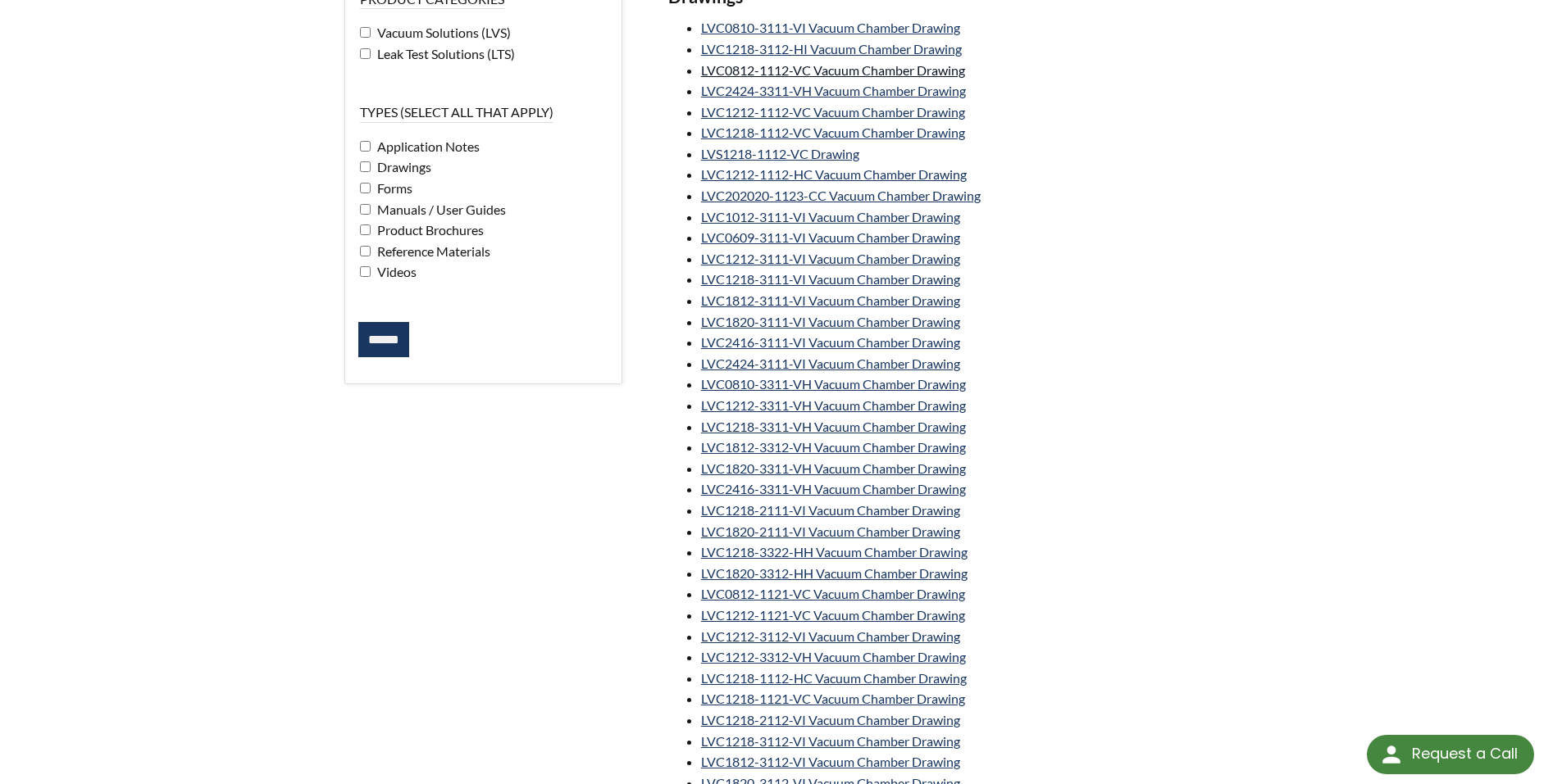
click at [828, 71] on link "LVC0812-1112-VC Vacuum Chamber Drawing" at bounding box center [833, 70] width 264 height 15
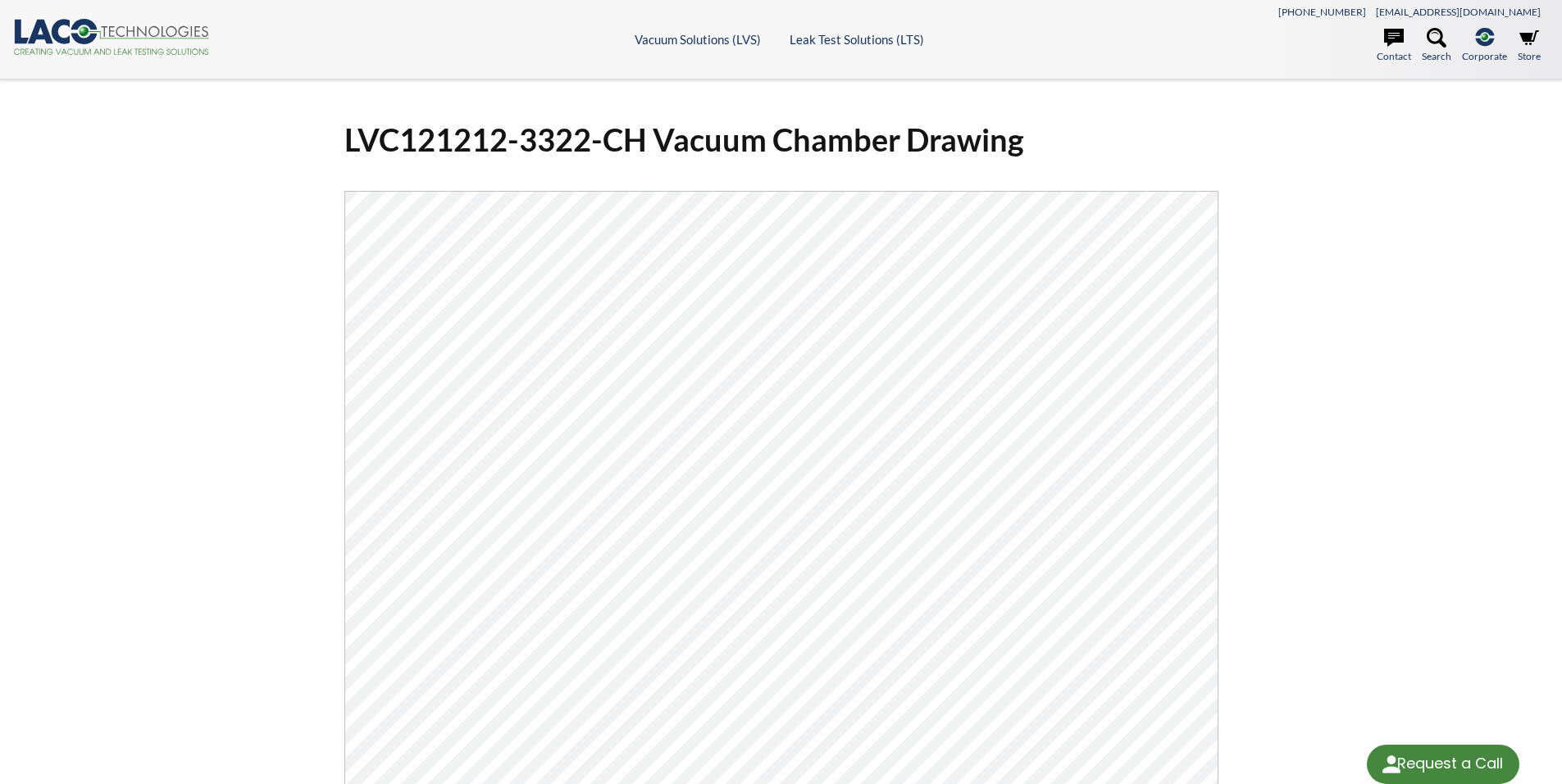
select select "Language Translate Widget"
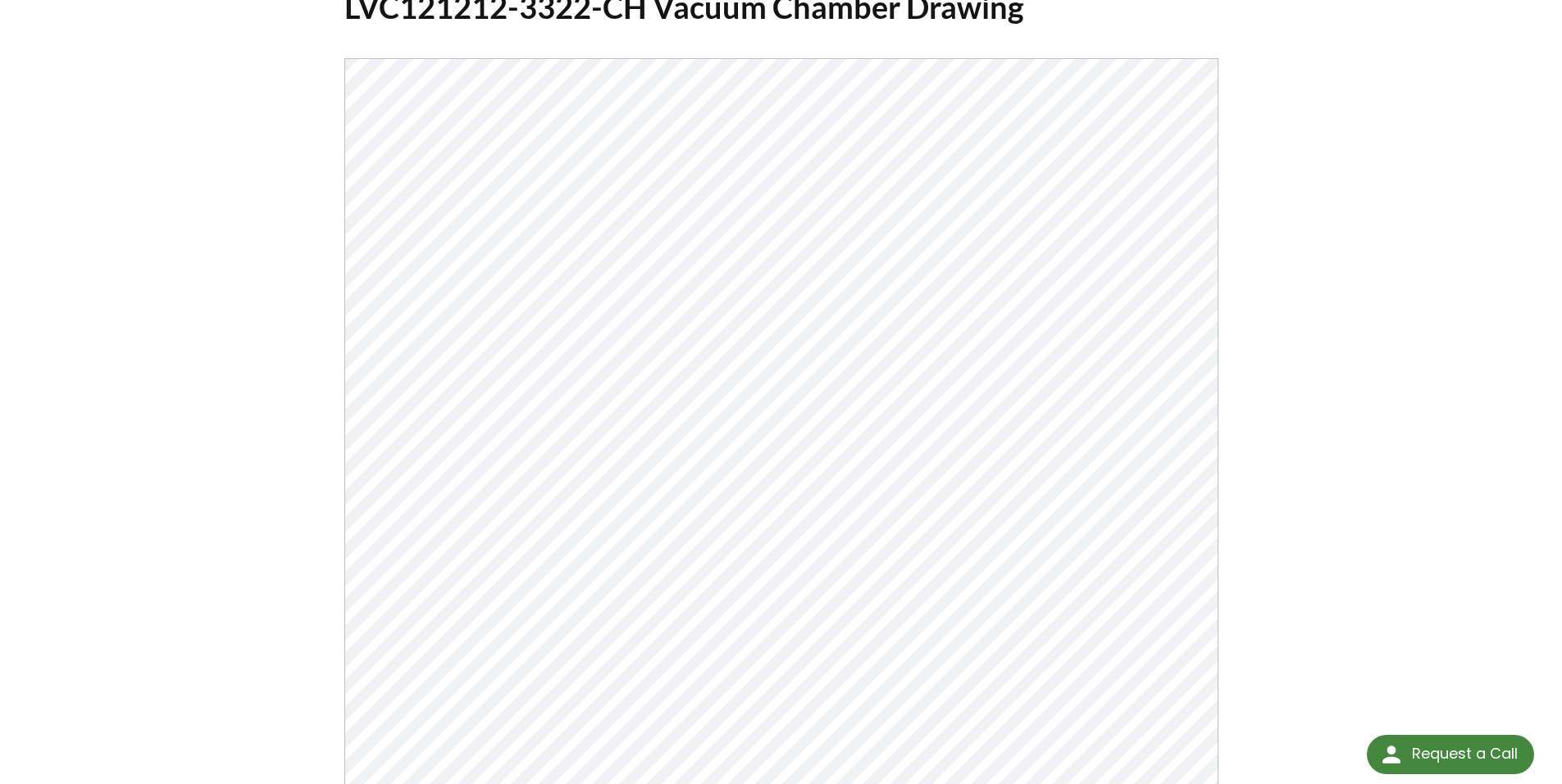
scroll to position [164, 0]
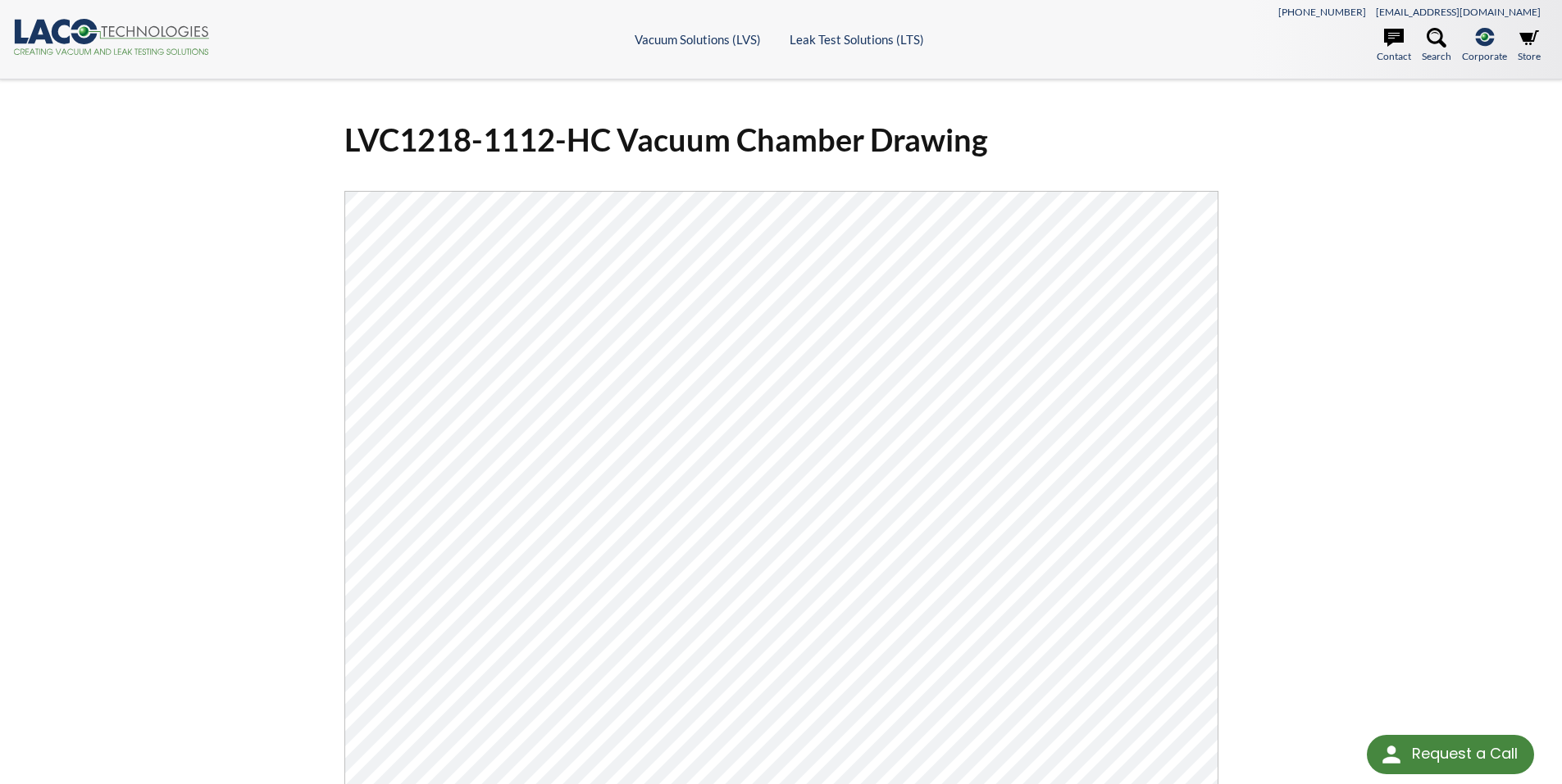
select select "Language Translate Widget"
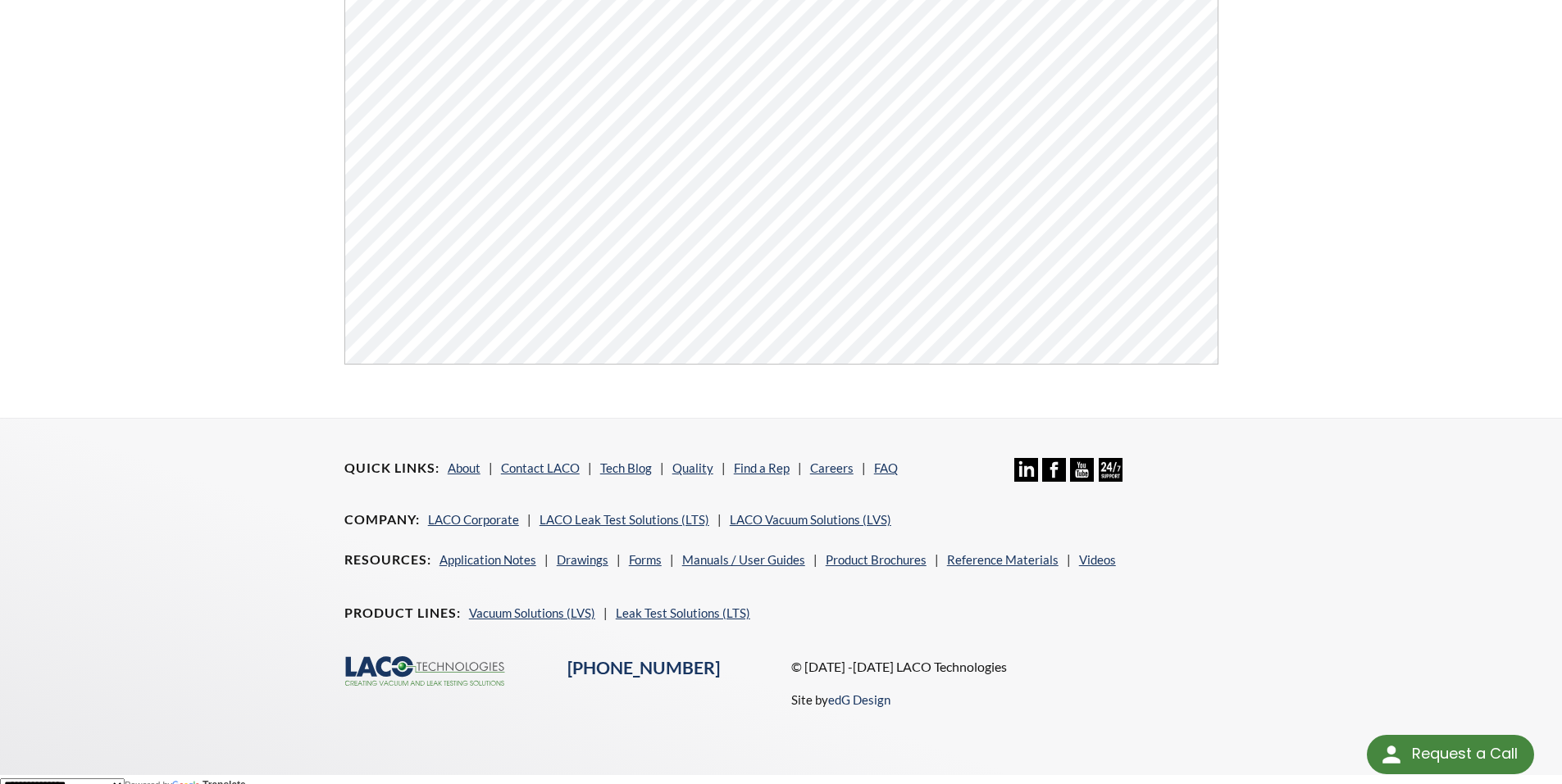
scroll to position [624, 0]
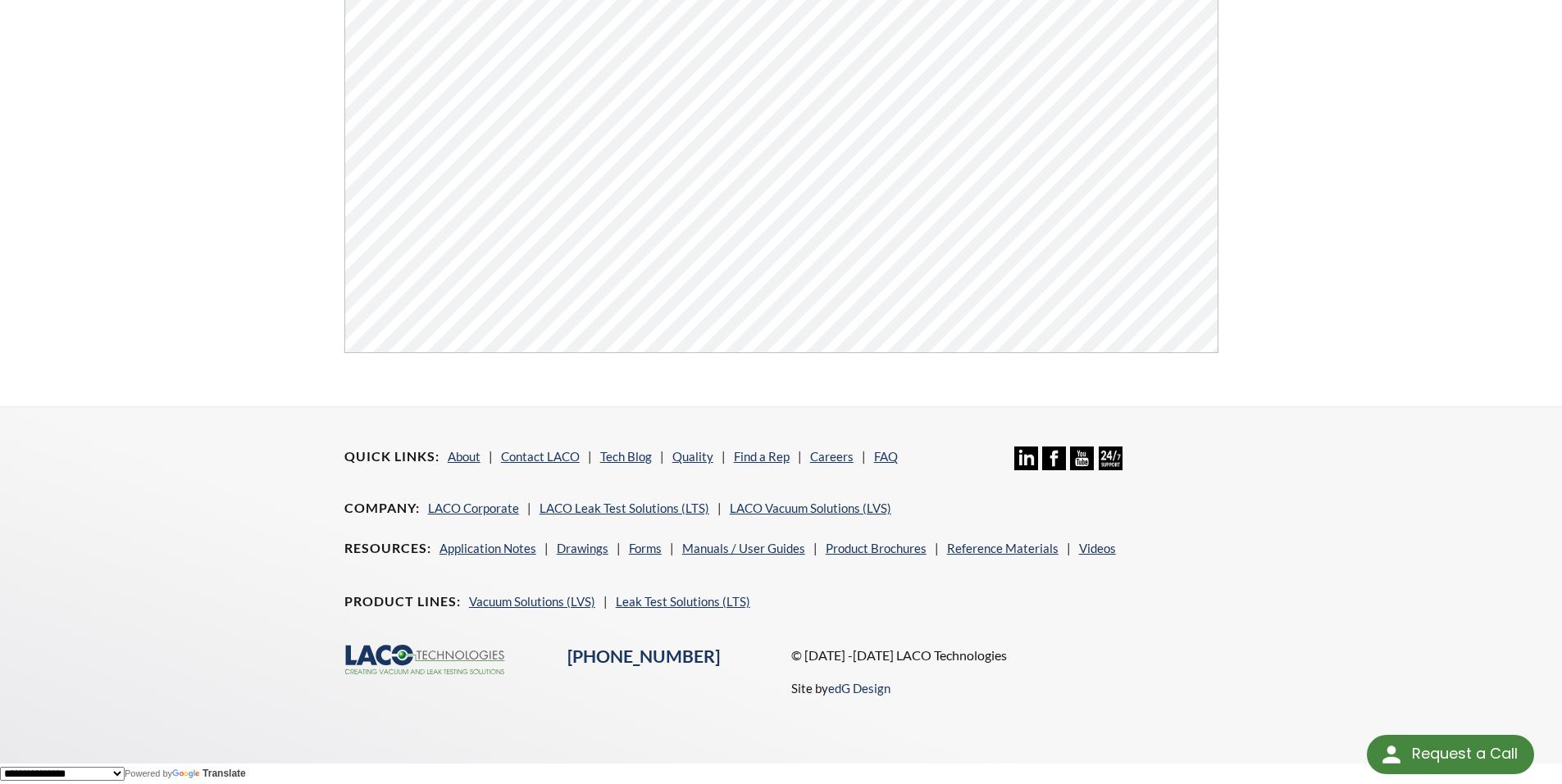
click at [616, 447] on li "Tech Blog" at bounding box center [632, 456] width 64 height 19
click at [622, 454] on link "Tech Blog" at bounding box center [626, 456] width 52 height 14
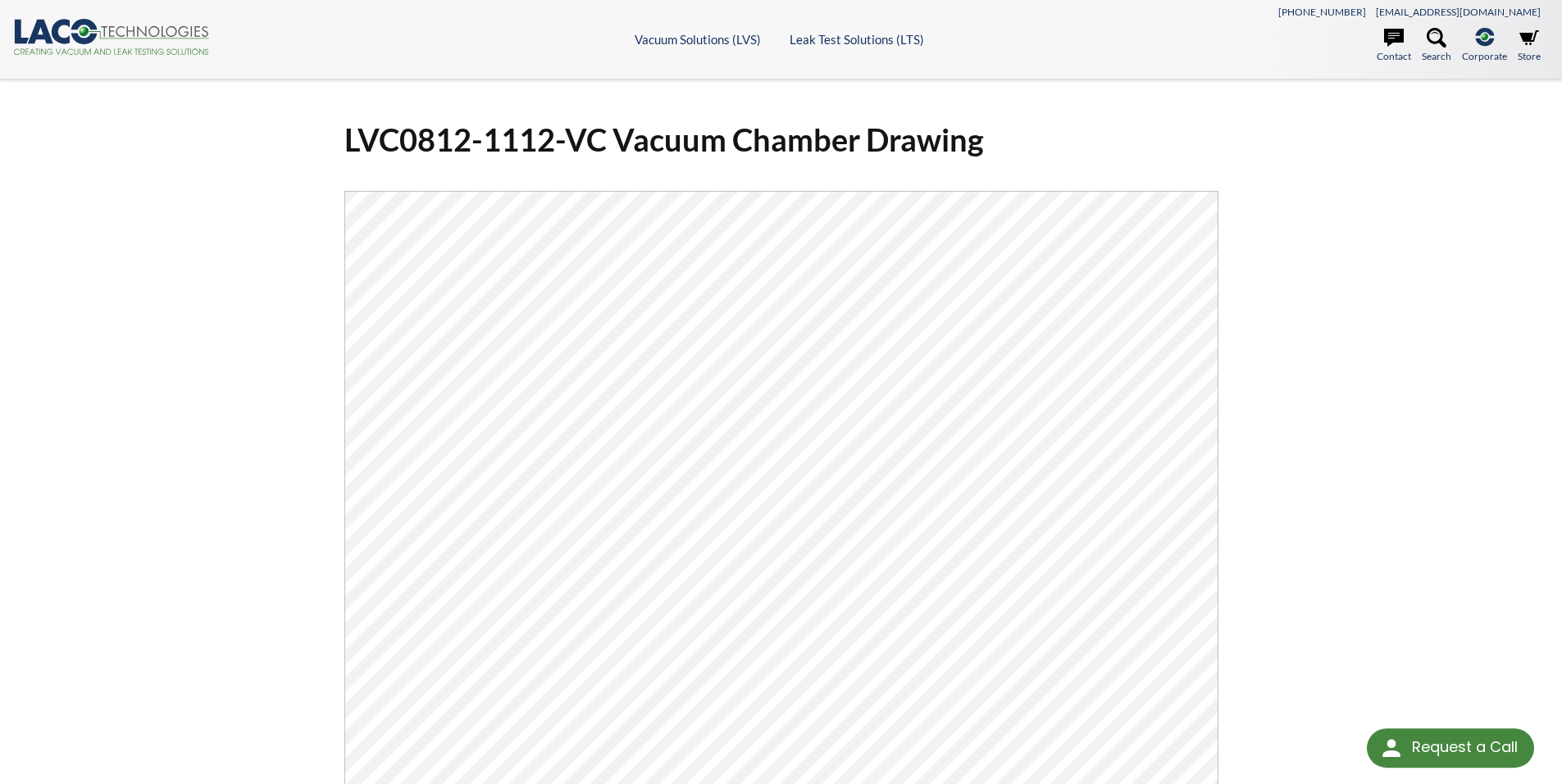
scroll to position [624, 0]
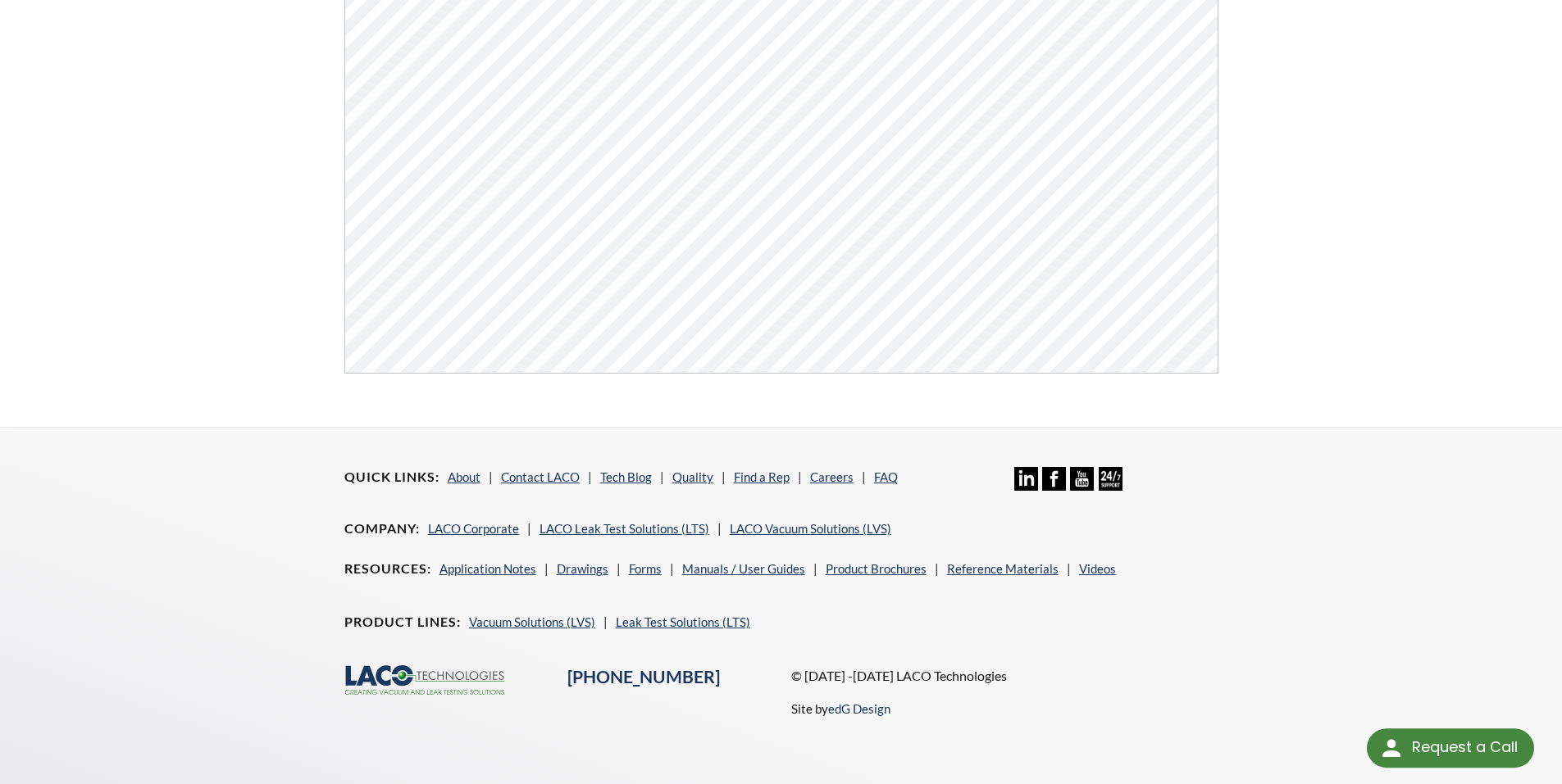
select select "Language Translate Widget"
